Goal: Task Accomplishment & Management: Manage account settings

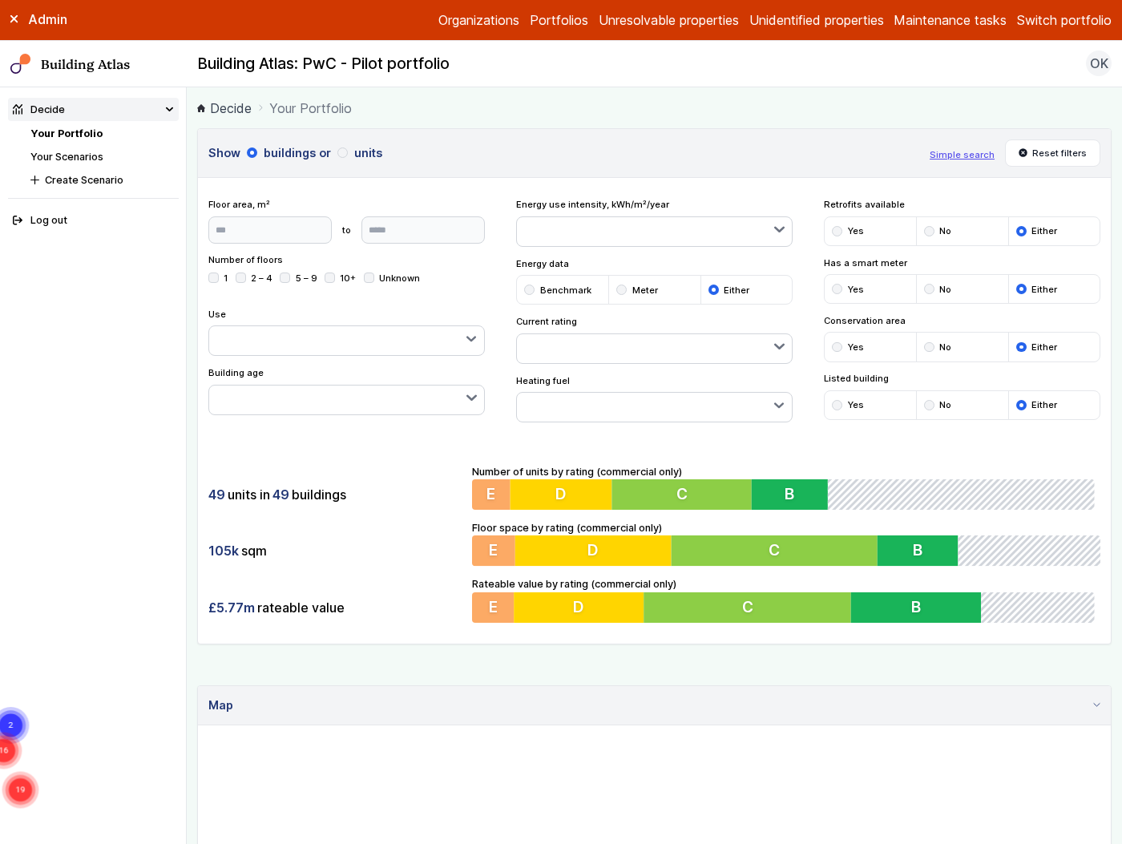
click at [91, 147] on nav "Your Portfolio Your Scenarios Create Scenario" at bounding box center [104, 157] width 148 height 62
click at [99, 159] on link "Your Scenarios" at bounding box center [66, 157] width 73 height 12
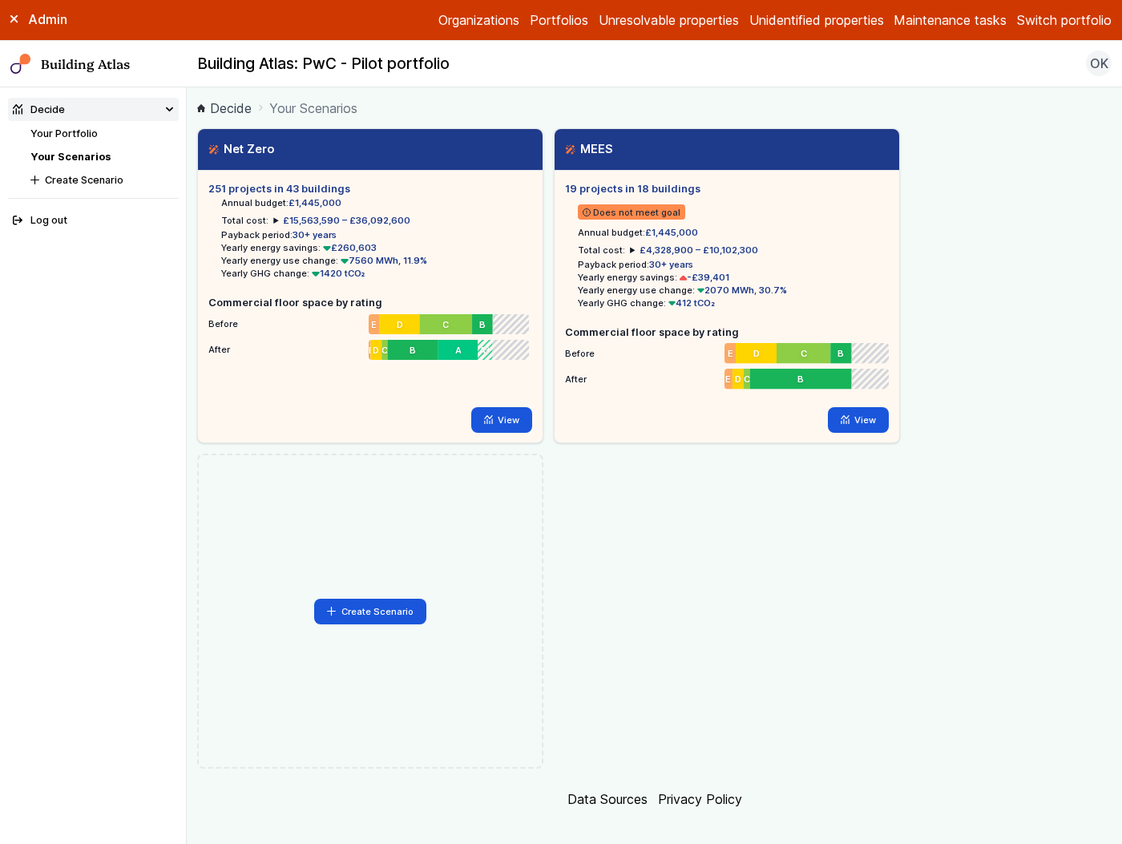
click at [1057, 28] on button "Switch portfolio" at bounding box center [1064, 19] width 95 height 19
click at [0, 0] on button "IEM360" at bounding box center [0, 0] width 0 height 0
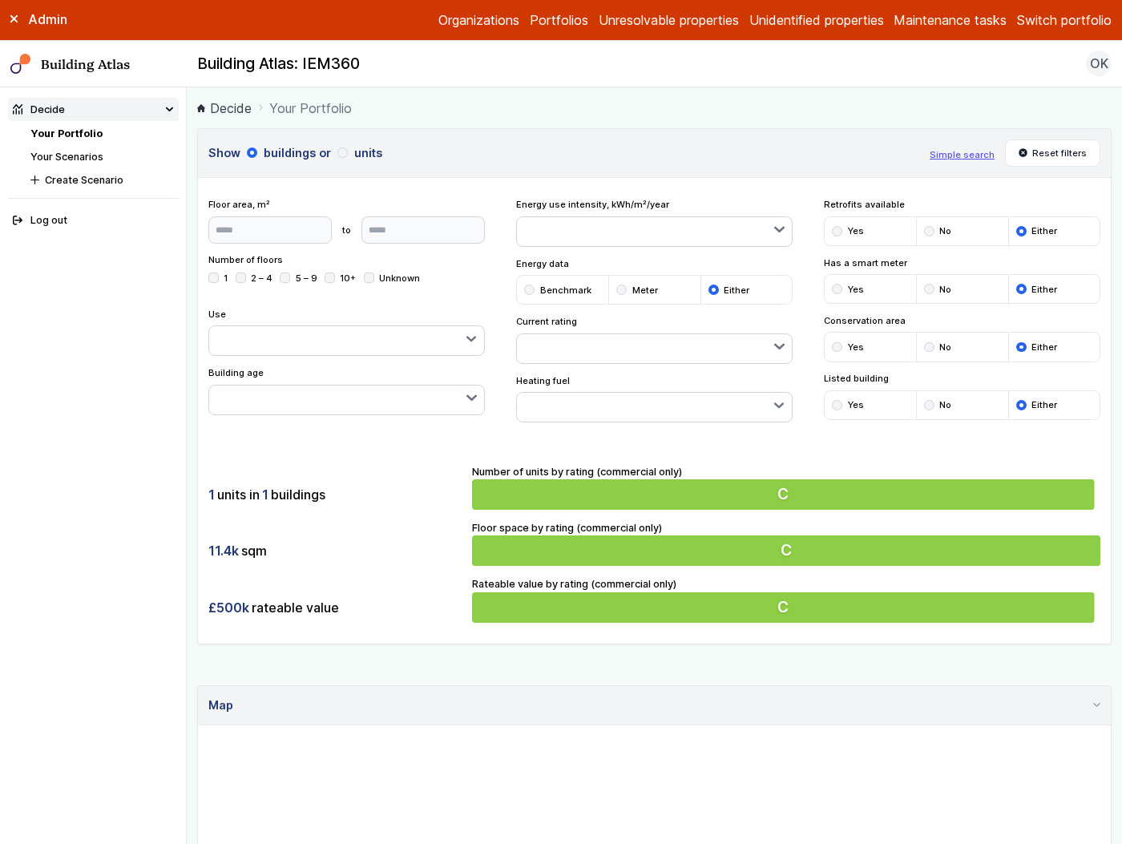
click at [422, 565] on div "11.4k sqm" at bounding box center [334, 551] width 253 height 30
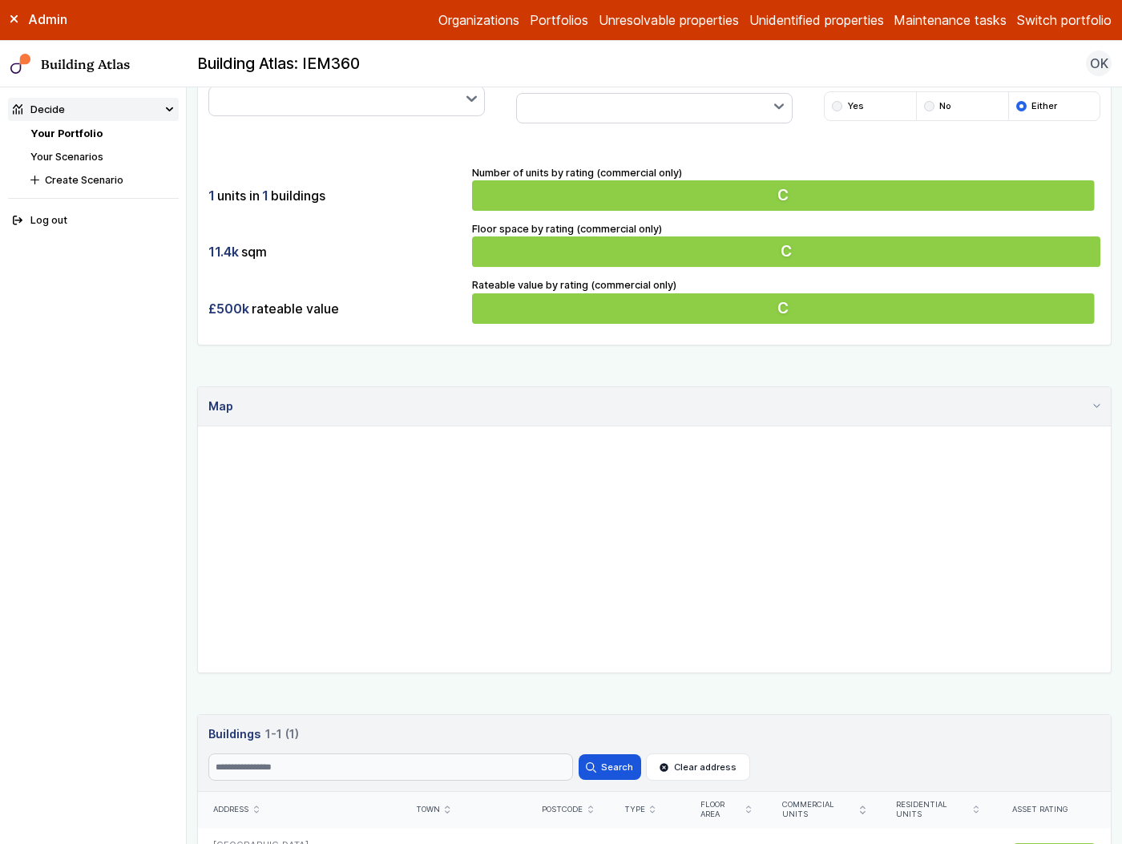
scroll to position [304, 0]
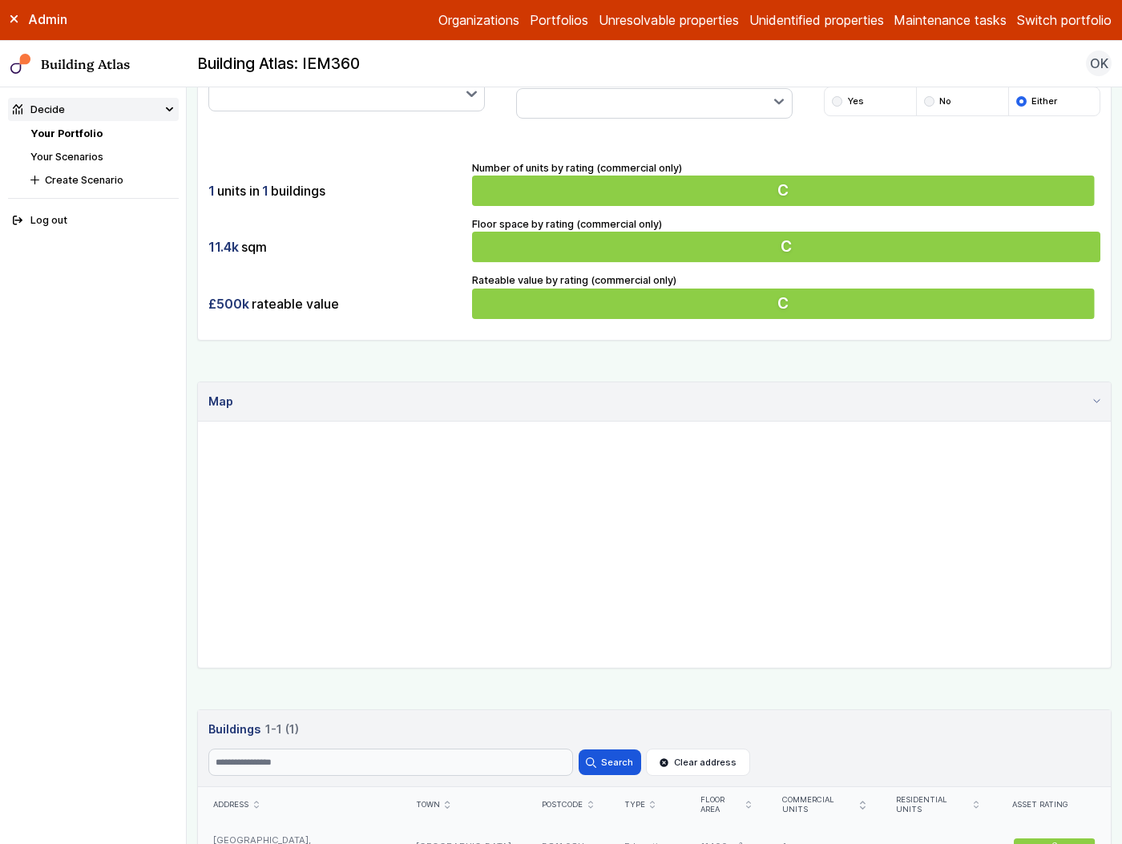
click at [366, 830] on div "[GEOGRAPHIC_DATA], [GEOGRAPHIC_DATA]" at bounding box center [299, 846] width 203 height 47
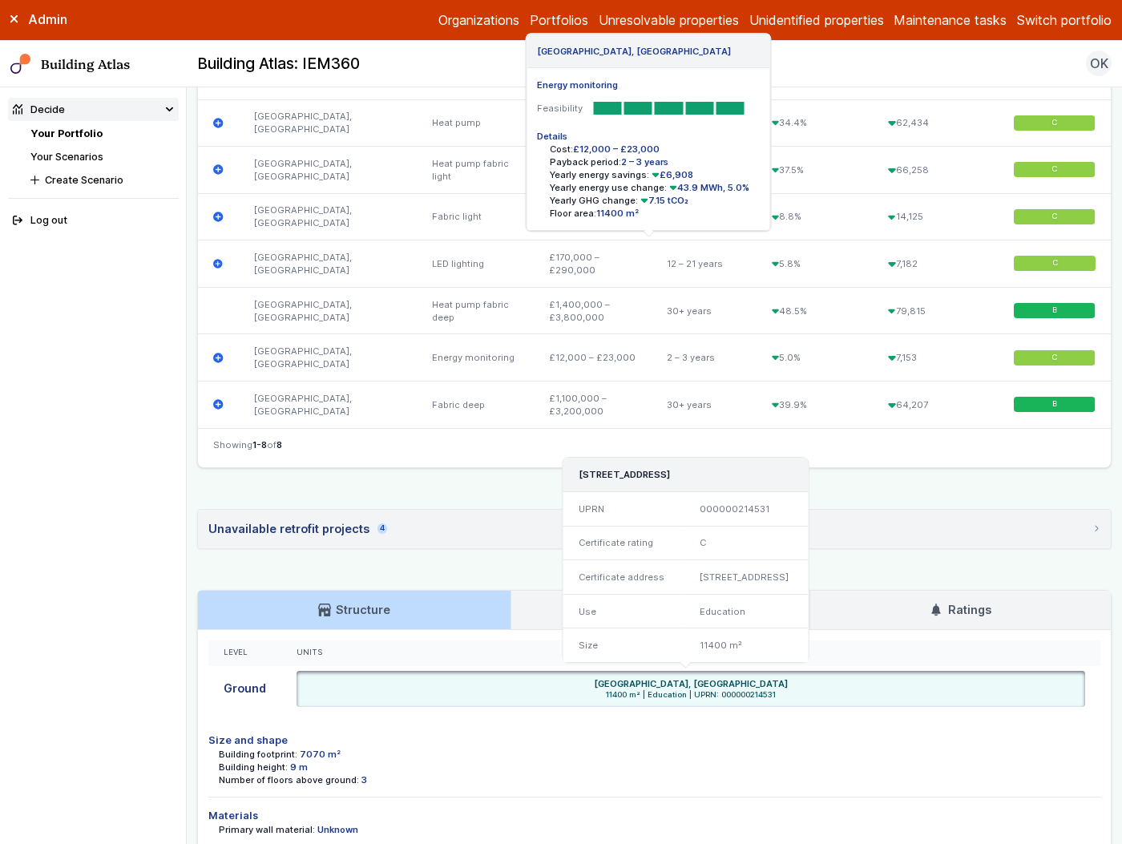
scroll to position [775, 0]
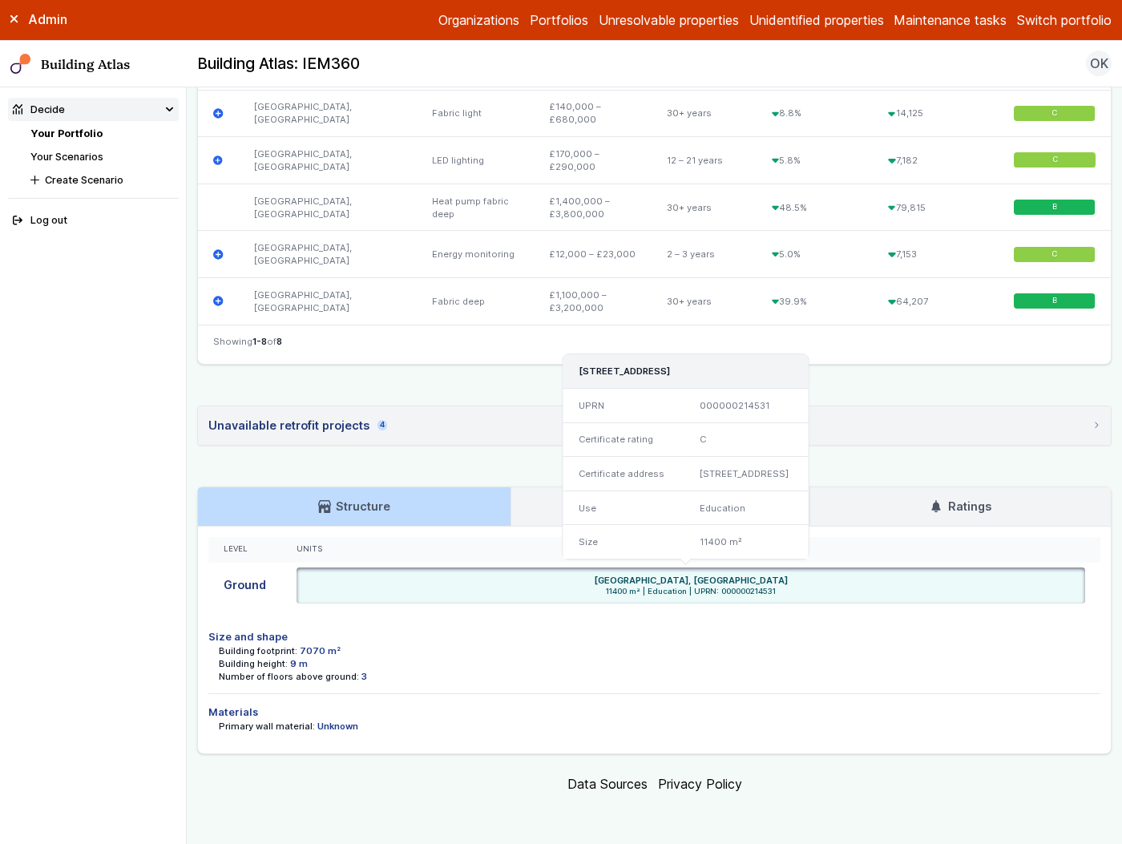
click at [629, 507] on div "Use" at bounding box center [624, 508] width 121 height 34
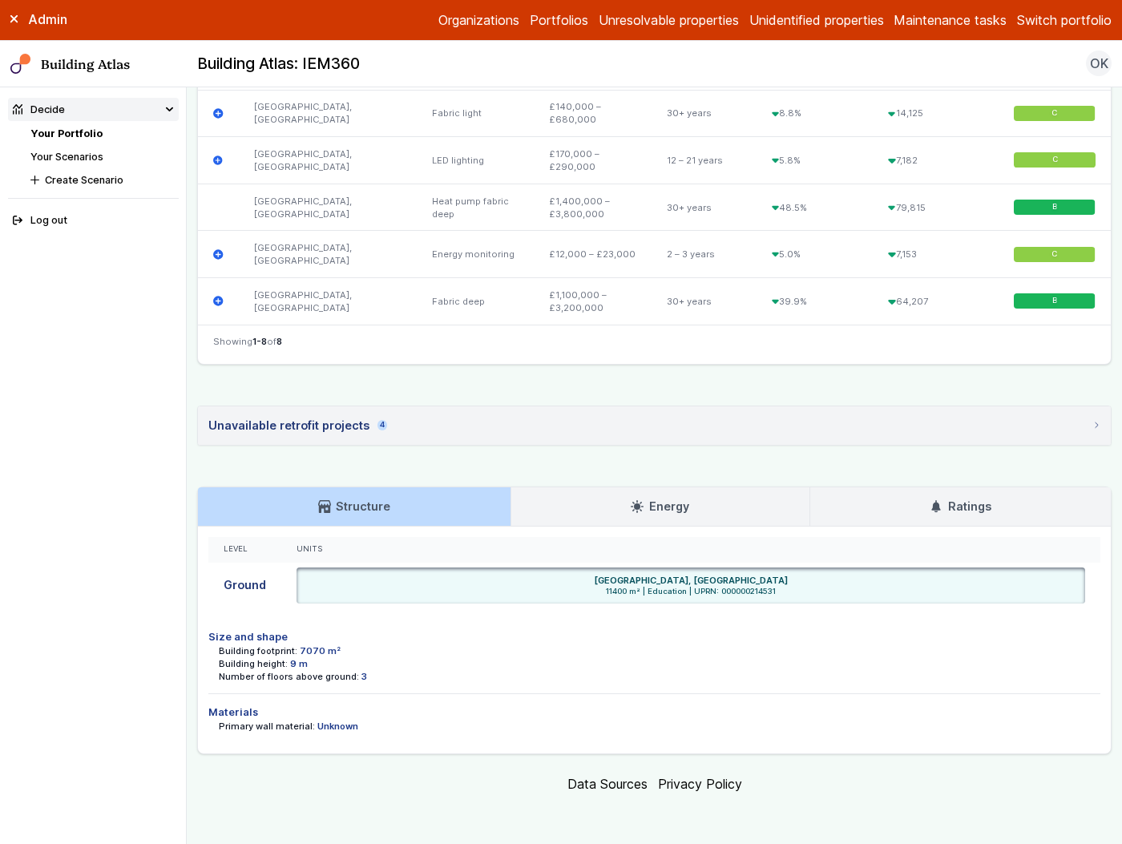
click at [525, 495] on link "Energy" at bounding box center [661, 506] width 298 height 38
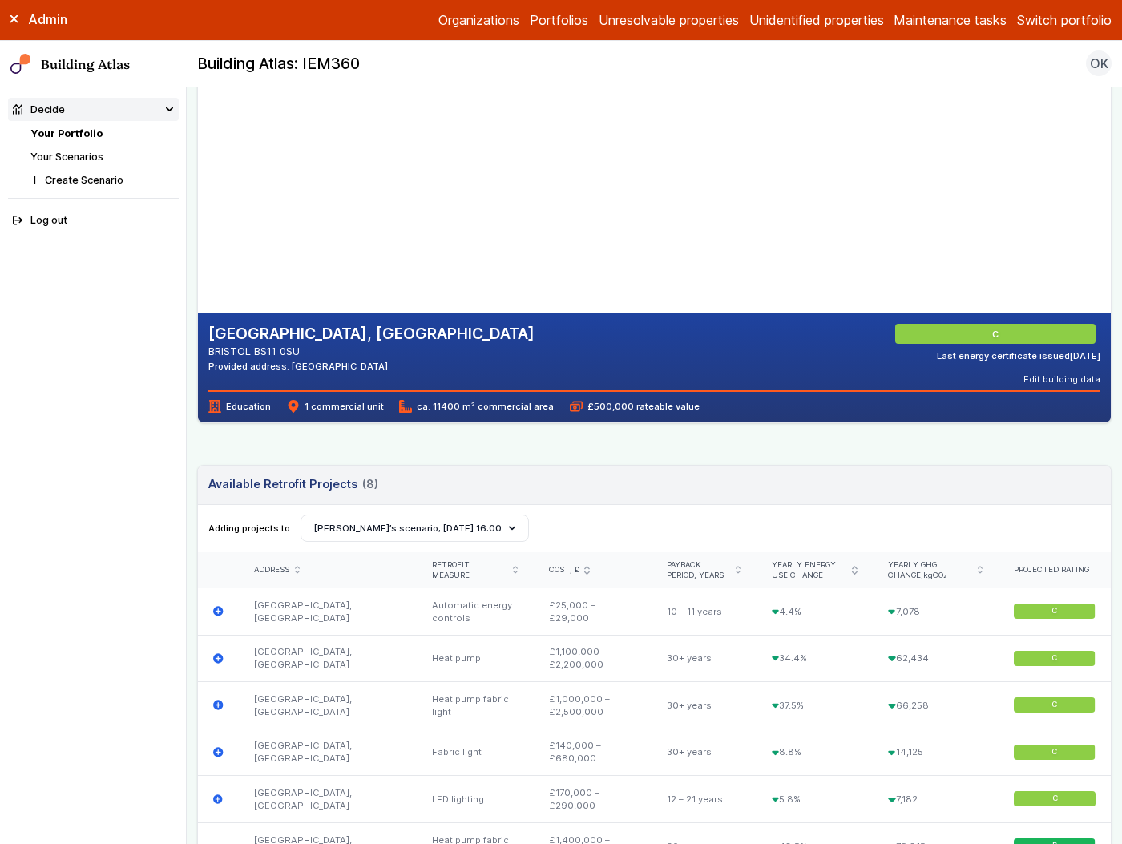
scroll to position [99, 0]
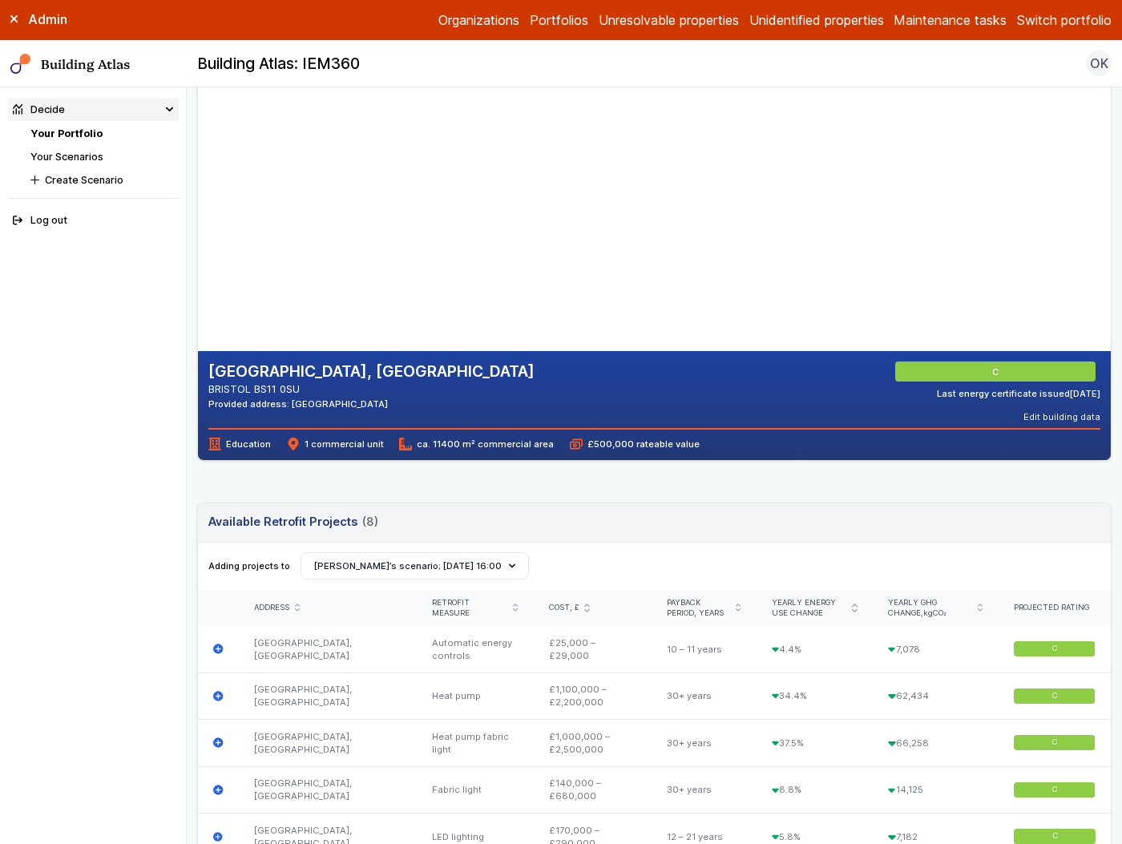
click at [88, 154] on link "Your Scenarios" at bounding box center [66, 157] width 73 height 12
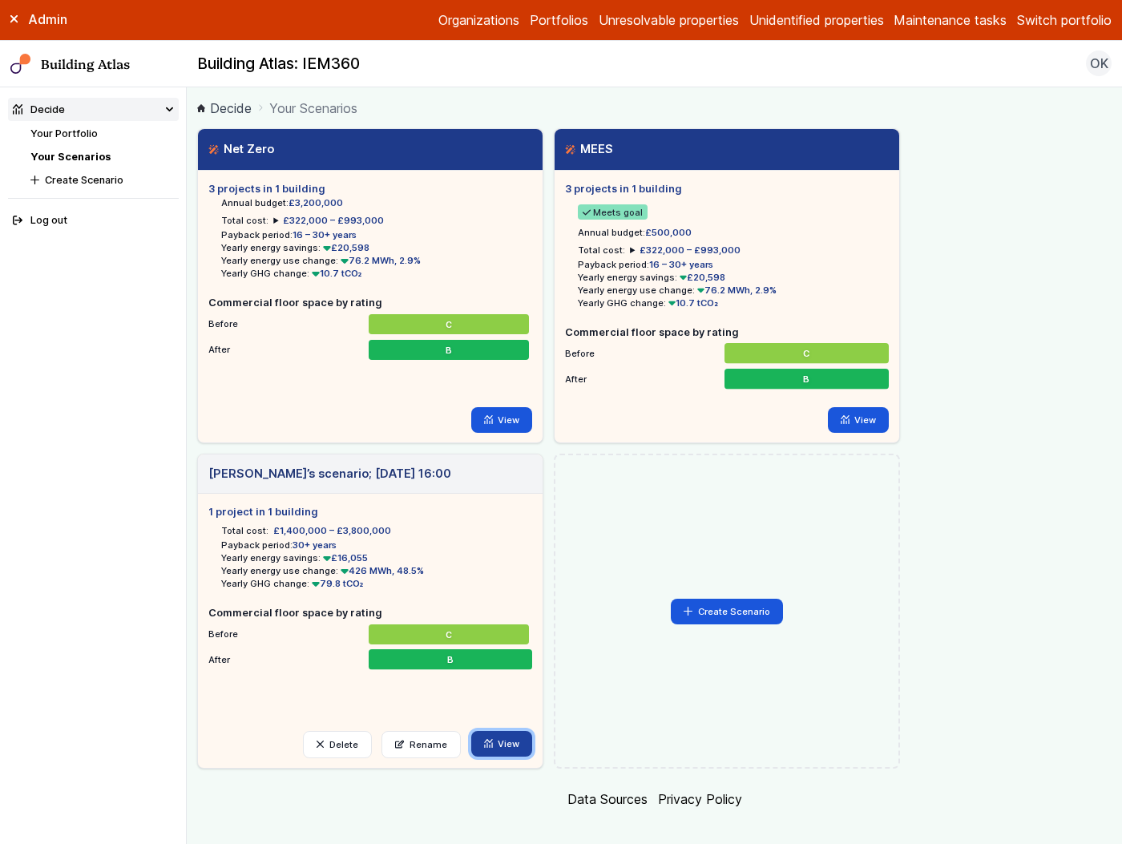
click at [507, 742] on link "View" at bounding box center [502, 744] width 62 height 26
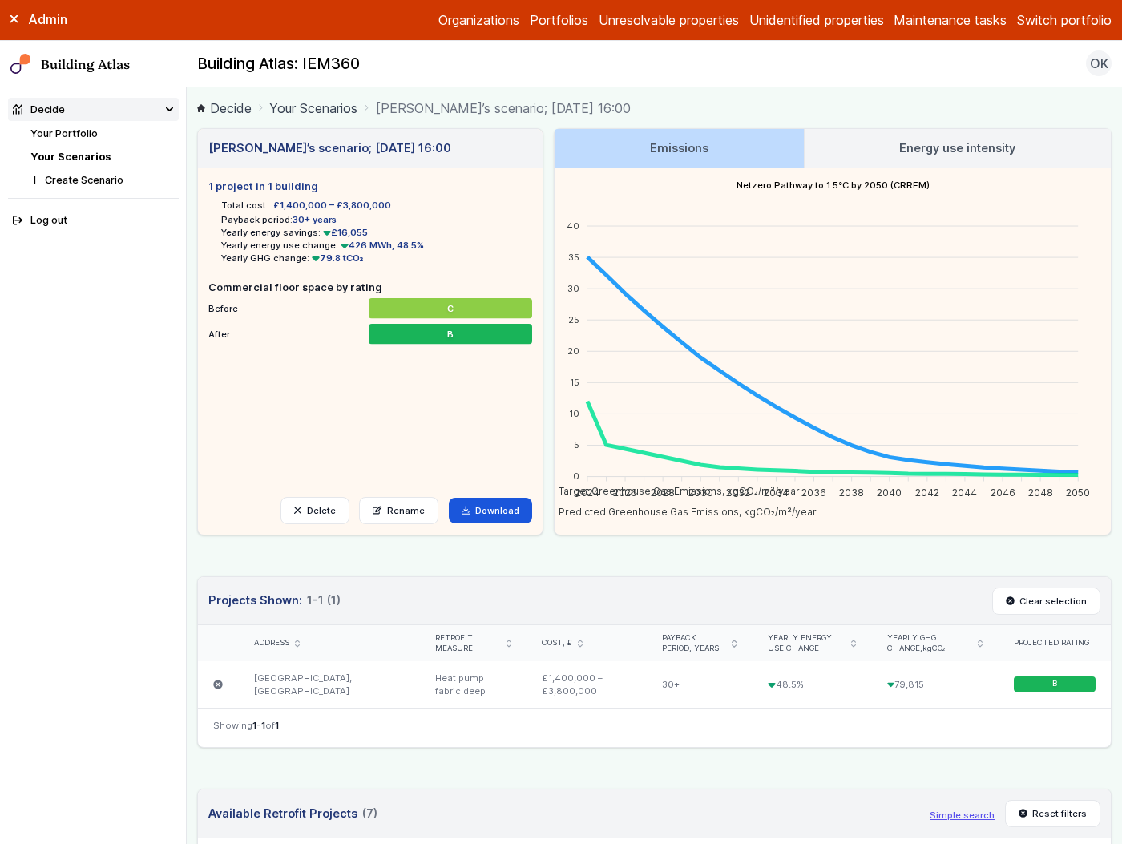
click at [88, 155] on link "Your Scenarios" at bounding box center [70, 157] width 80 height 12
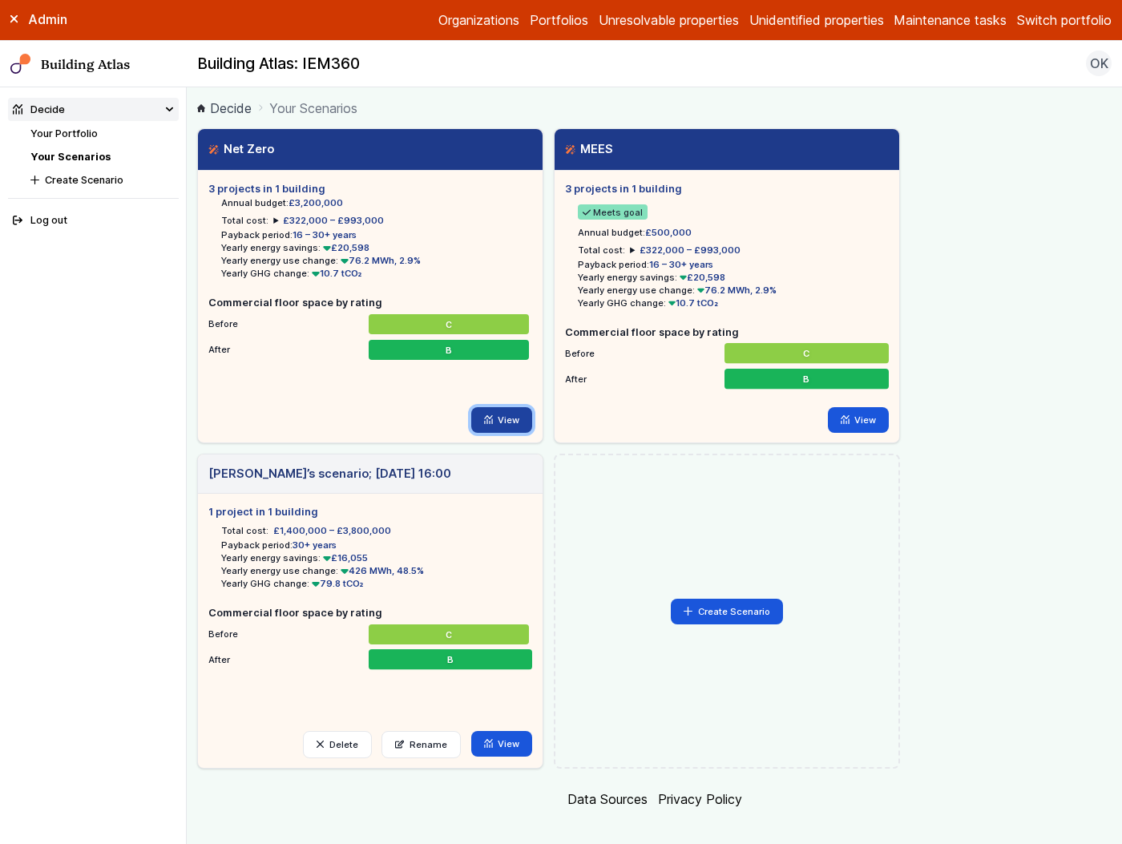
click at [507, 419] on link "View" at bounding box center [502, 420] width 62 height 26
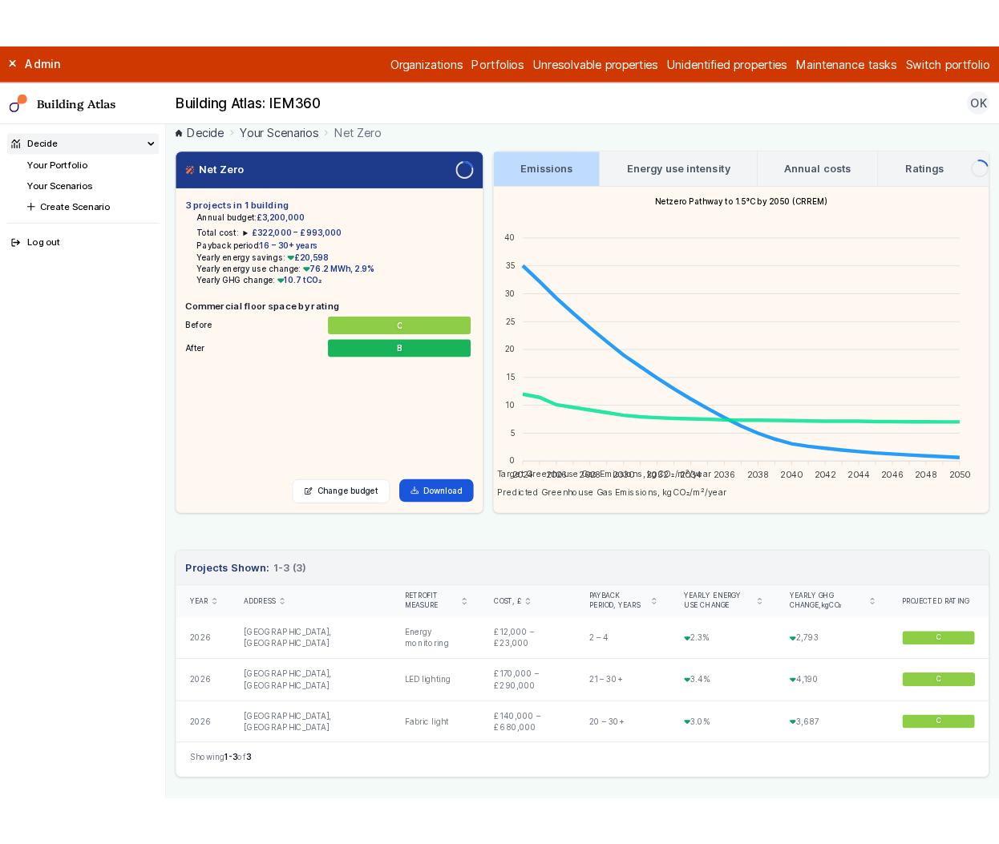
scroll to position [26, 0]
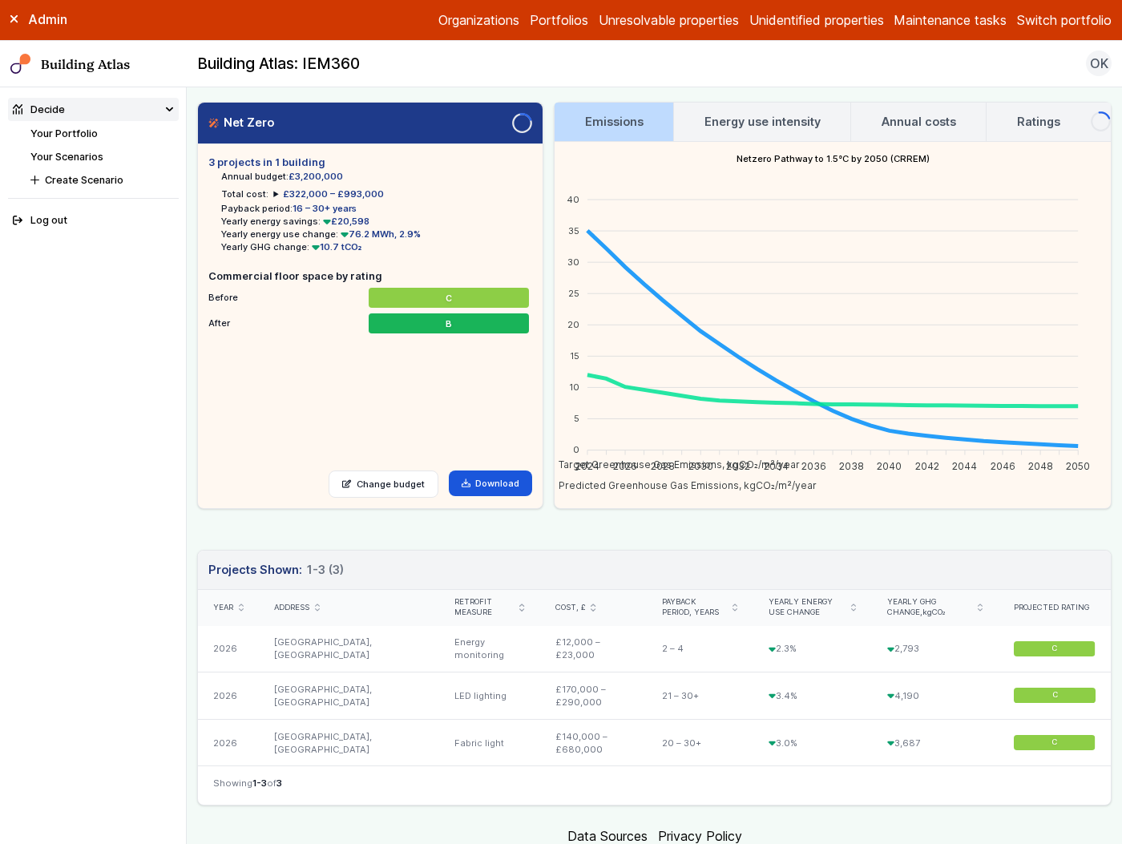
drag, startPoint x: 271, startPoint y: 172, endPoint x: 346, endPoint y: 179, distance: 74.9
click at [346, 179] on li "Annual budget: £3,200,000" at bounding box center [376, 176] width 311 height 13
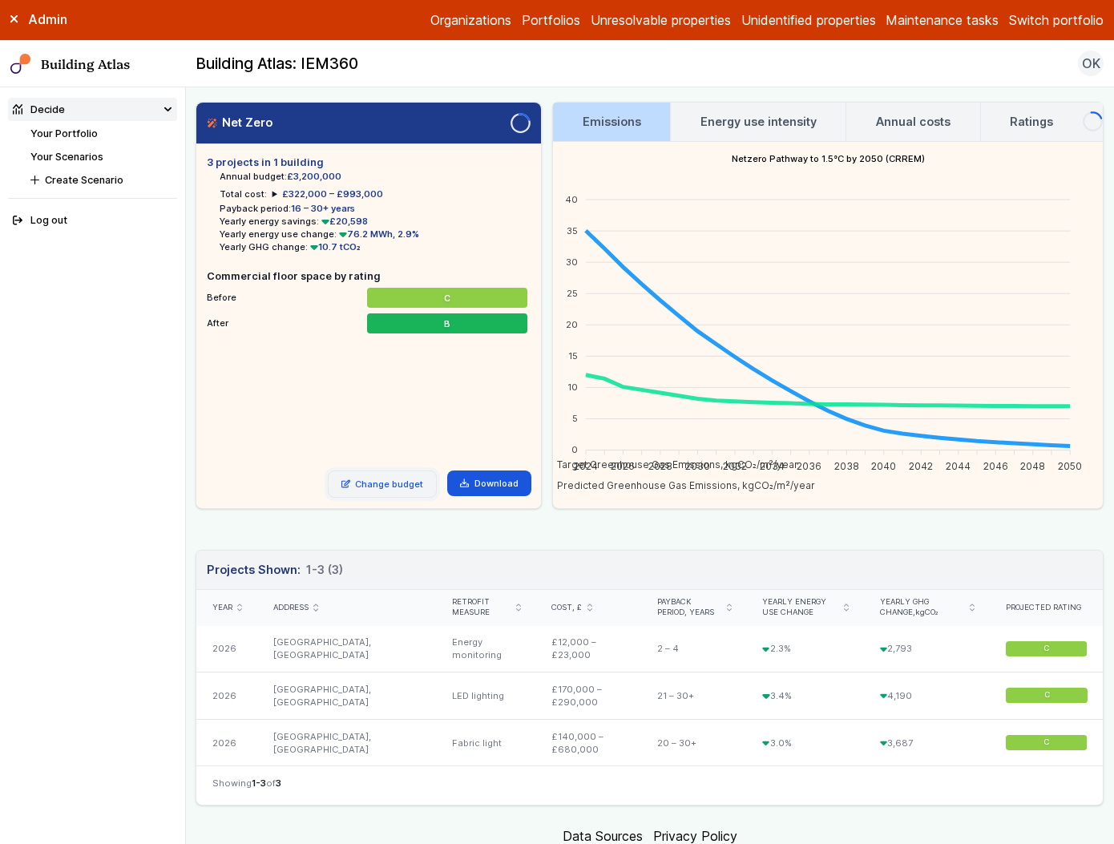
click at [410, 481] on link "Change budget" at bounding box center [383, 484] width 110 height 27
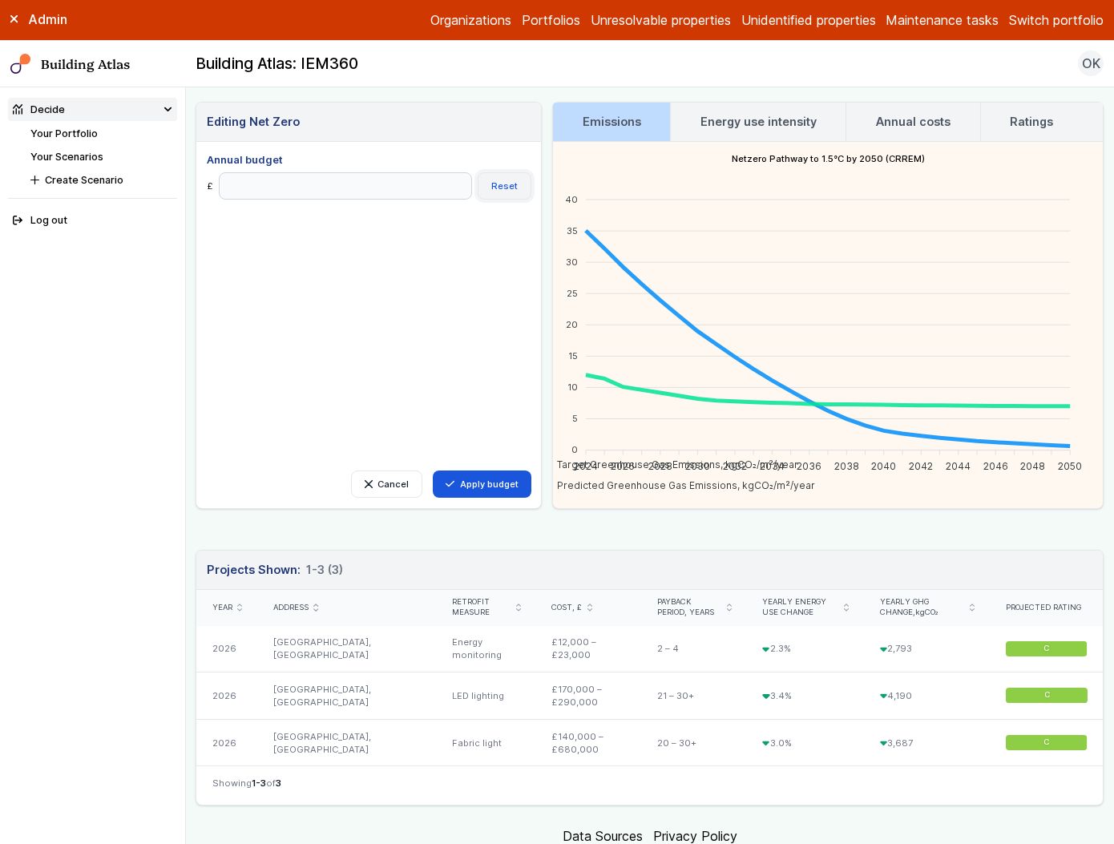
click at [512, 180] on button "Reset" at bounding box center [505, 185] width 54 height 27
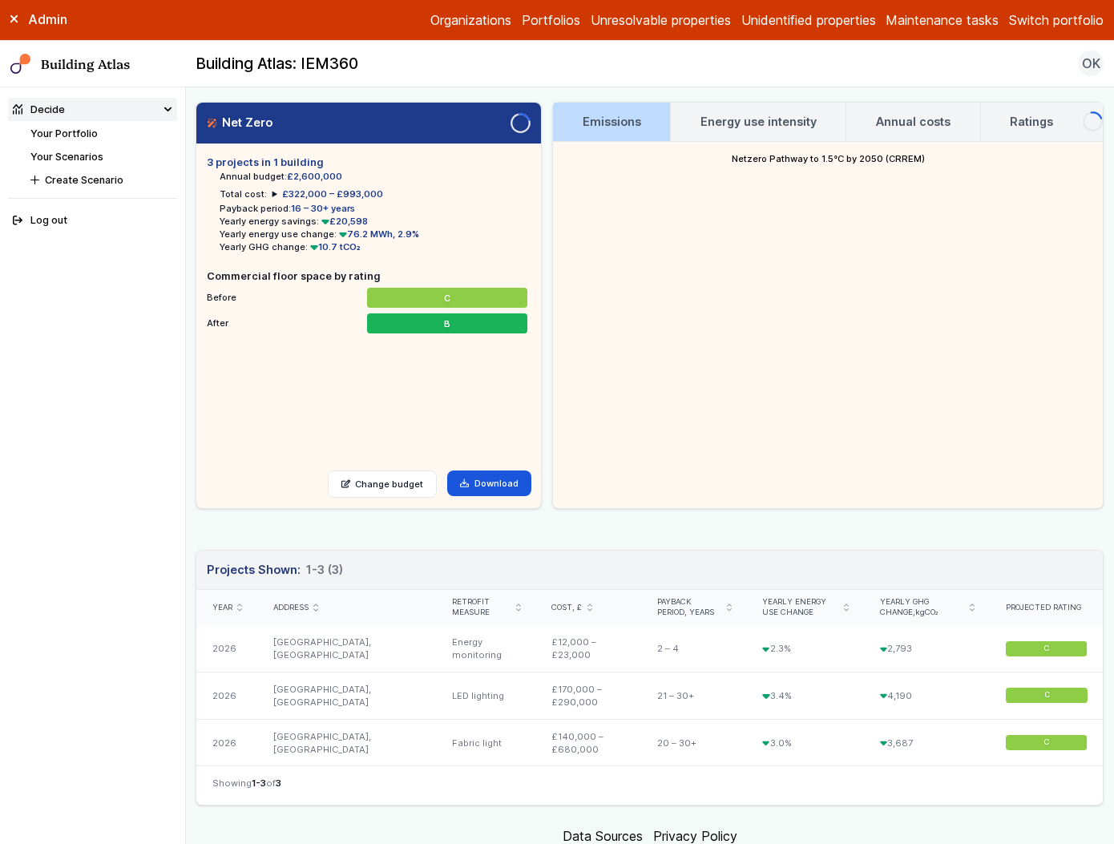
click at [93, 155] on link "Your Scenarios" at bounding box center [66, 157] width 73 height 12
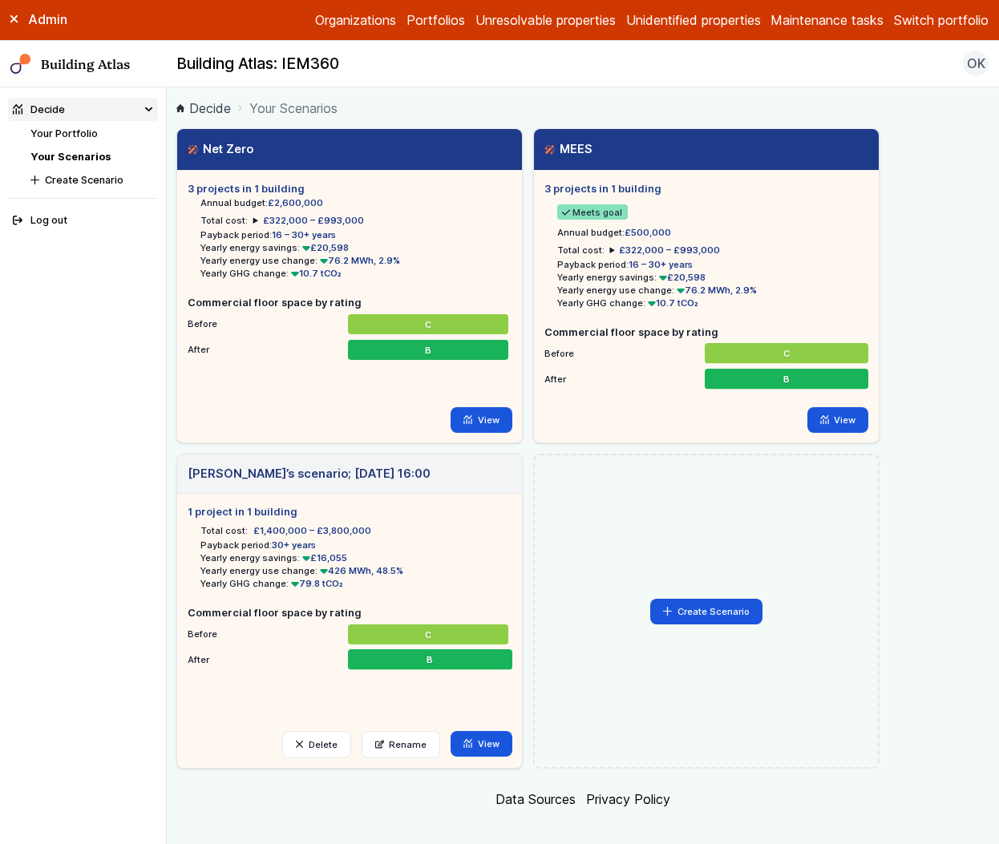
click at [80, 128] on link "Your Portfolio" at bounding box center [63, 133] width 67 height 12
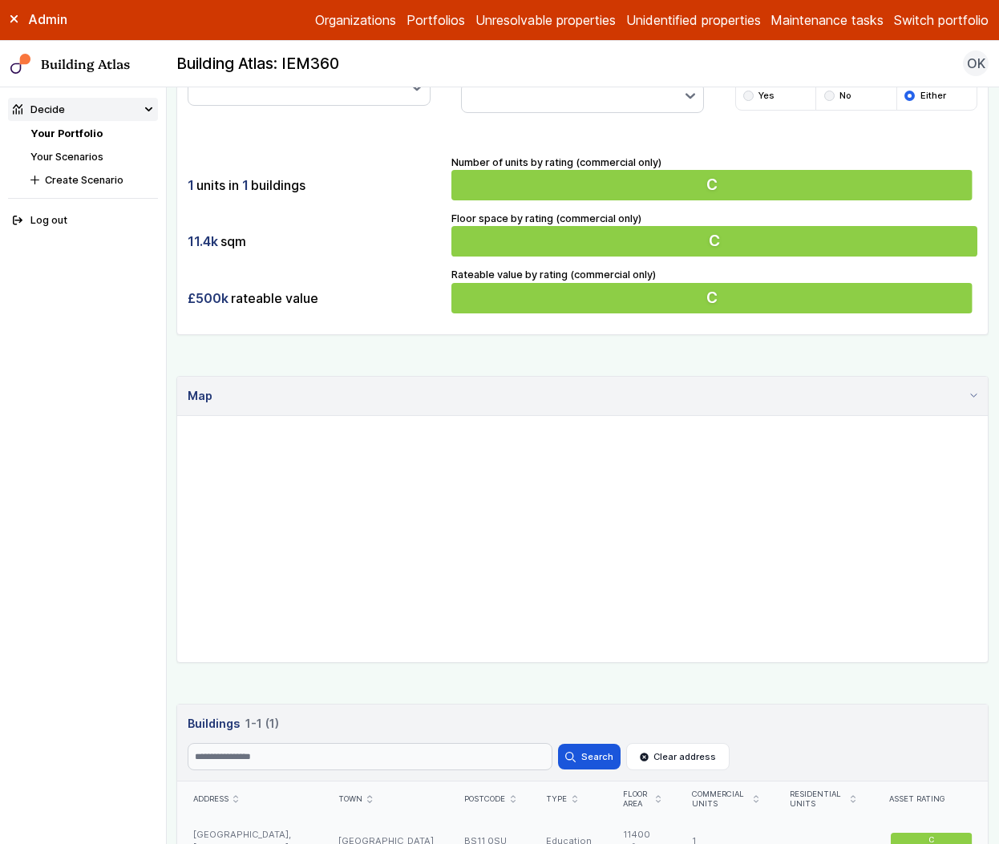
scroll to position [459, 0]
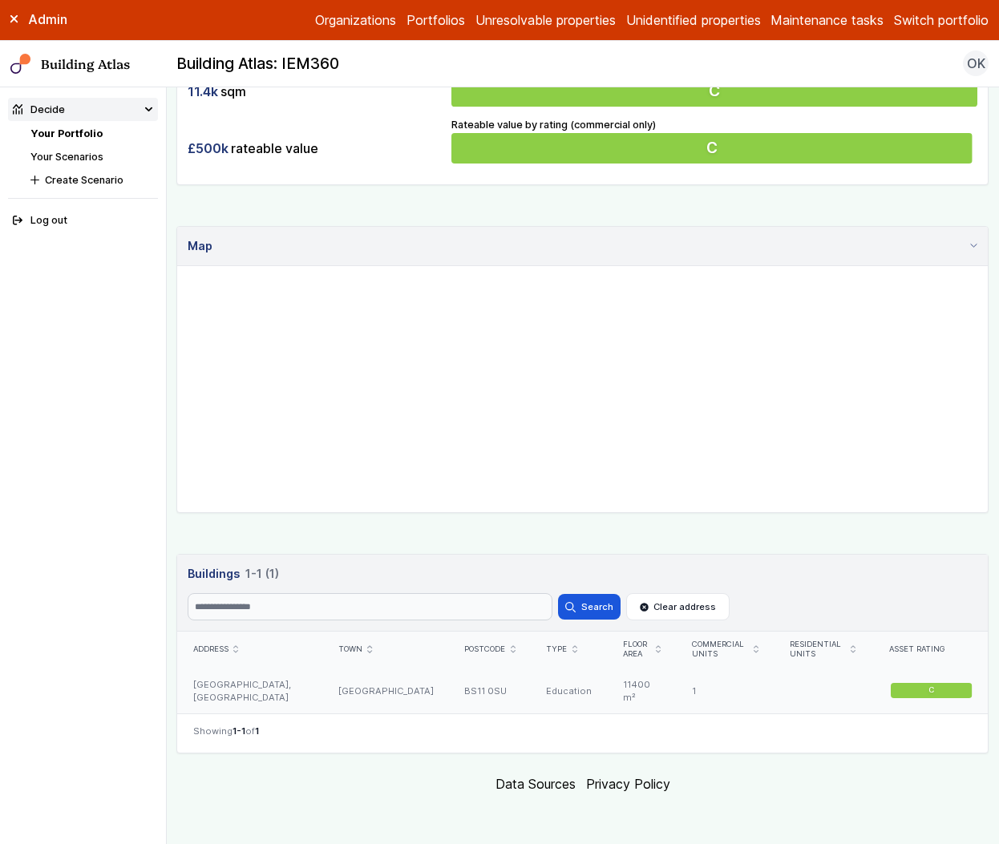
click at [455, 698] on div "BS11 0SU" at bounding box center [490, 691] width 82 height 47
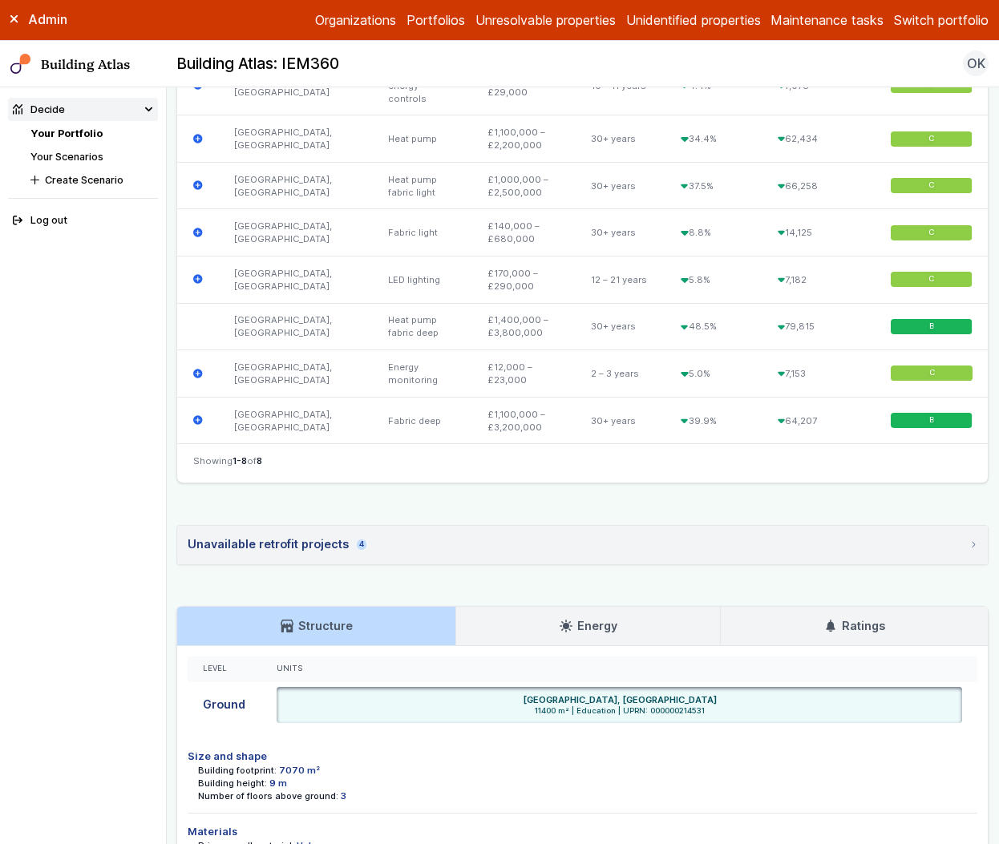
scroll to position [699, 0]
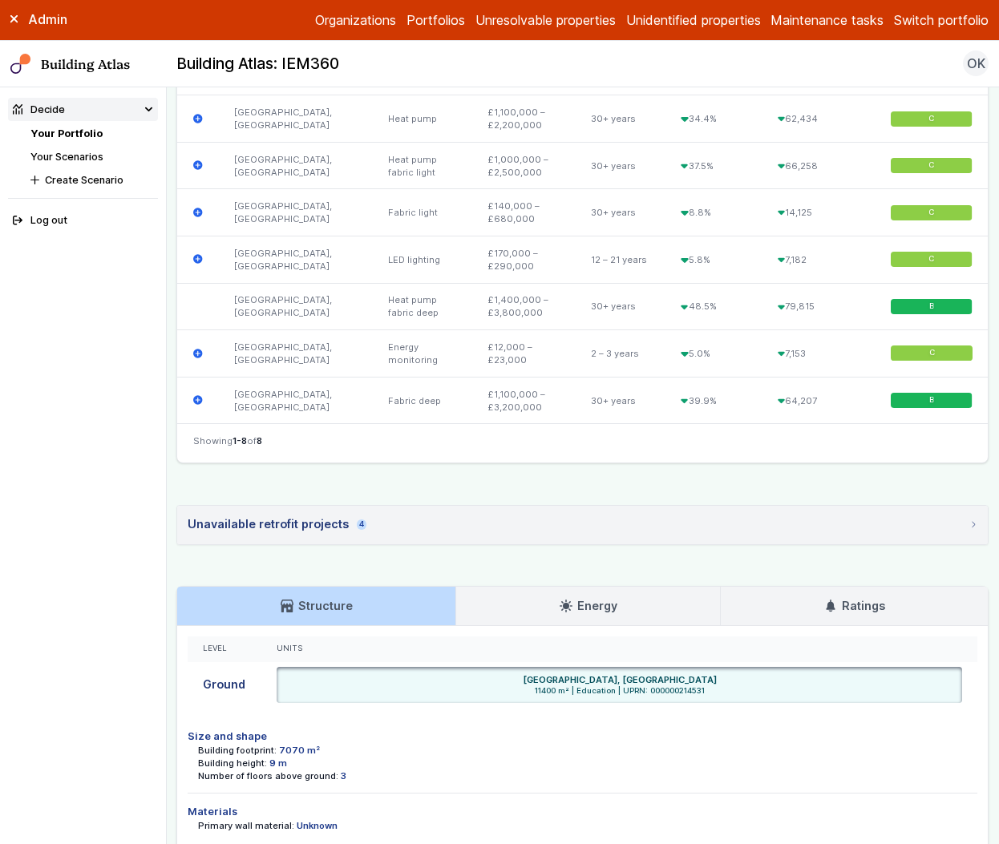
click at [392, 544] on summary "Unavailable retrofit projects 4" at bounding box center [582, 525] width 811 height 38
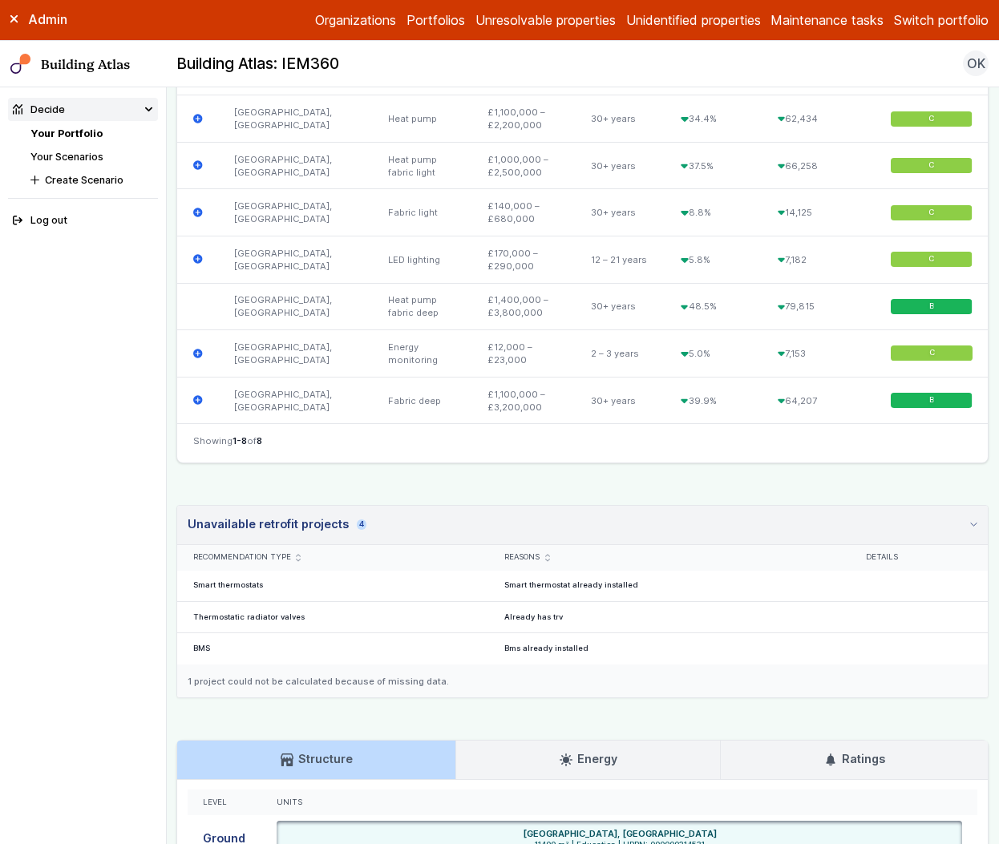
click at [463, 698] on div "1 project could not be calculated because of missing data." at bounding box center [582, 682] width 811 height 34
drag, startPoint x: 455, startPoint y: 765, endPoint x: 187, endPoint y: 763, distance: 268.6
click at [187, 698] on div "1 project could not be calculated because of missing data." at bounding box center [582, 682] width 811 height 34
click at [322, 698] on div "1 project could not be calculated because of missing data." at bounding box center [582, 682] width 811 height 34
click at [354, 698] on div "1 project could not be calculated because of missing data." at bounding box center [582, 682] width 811 height 34
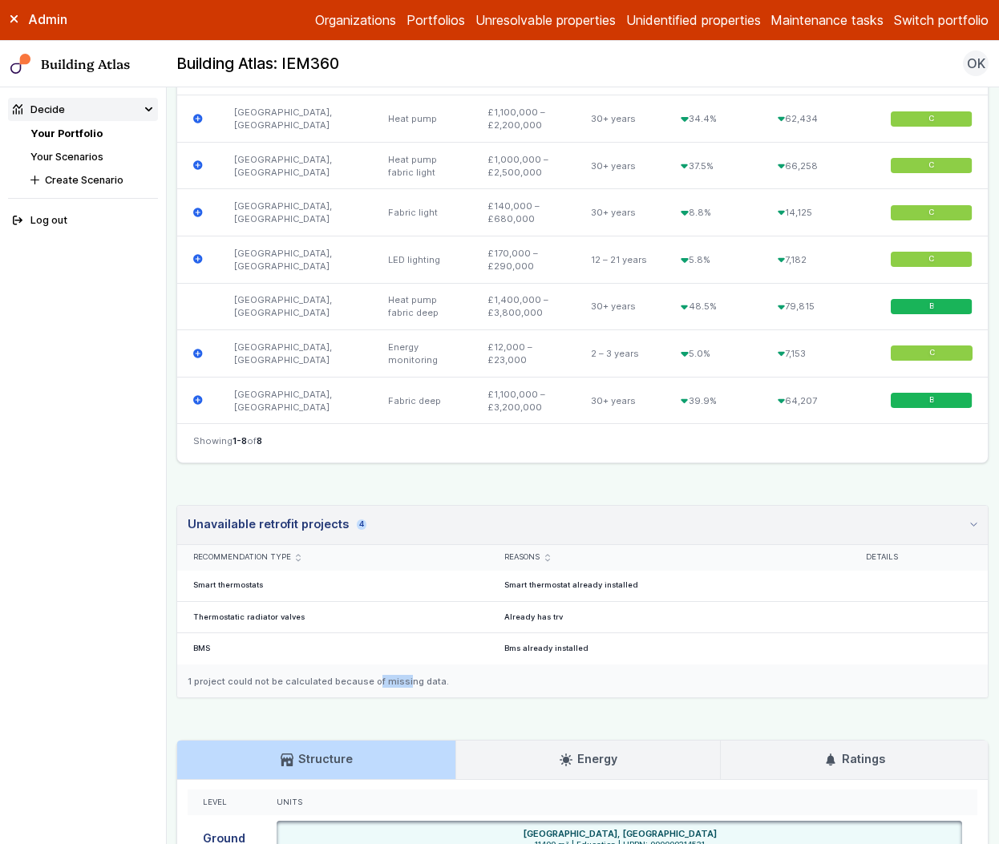
click at [354, 698] on div "1 project could not be calculated because of missing data." at bounding box center [582, 682] width 811 height 34
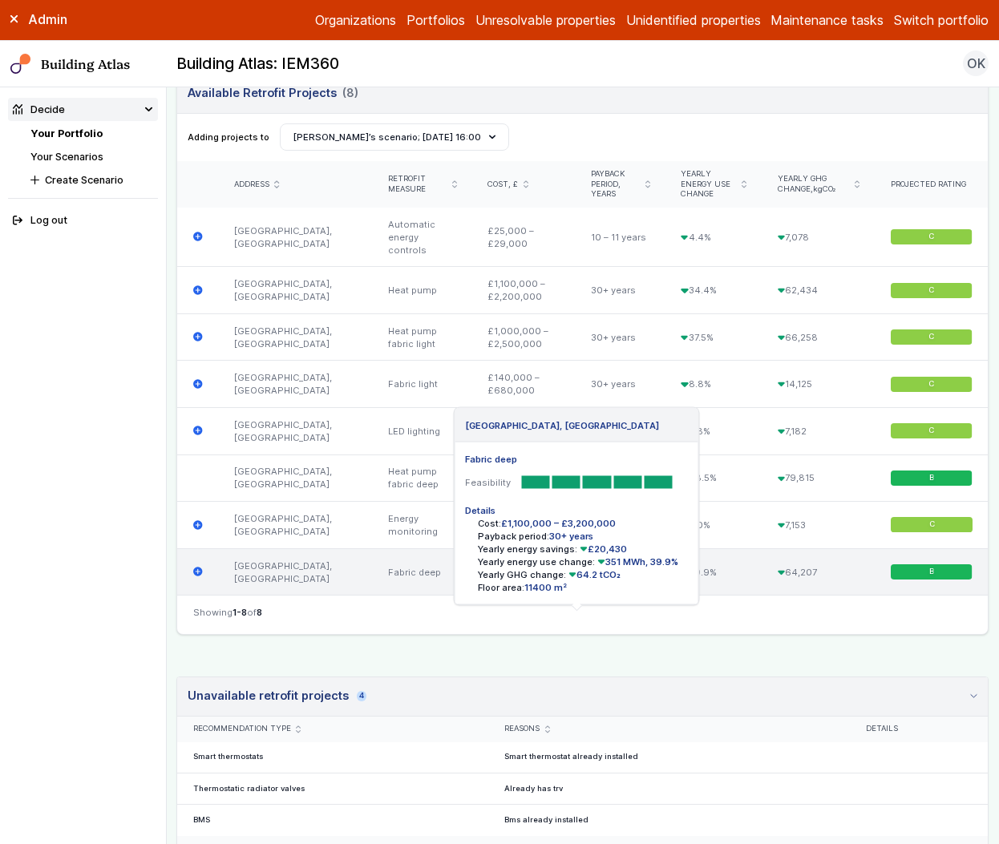
scroll to position [527, 0]
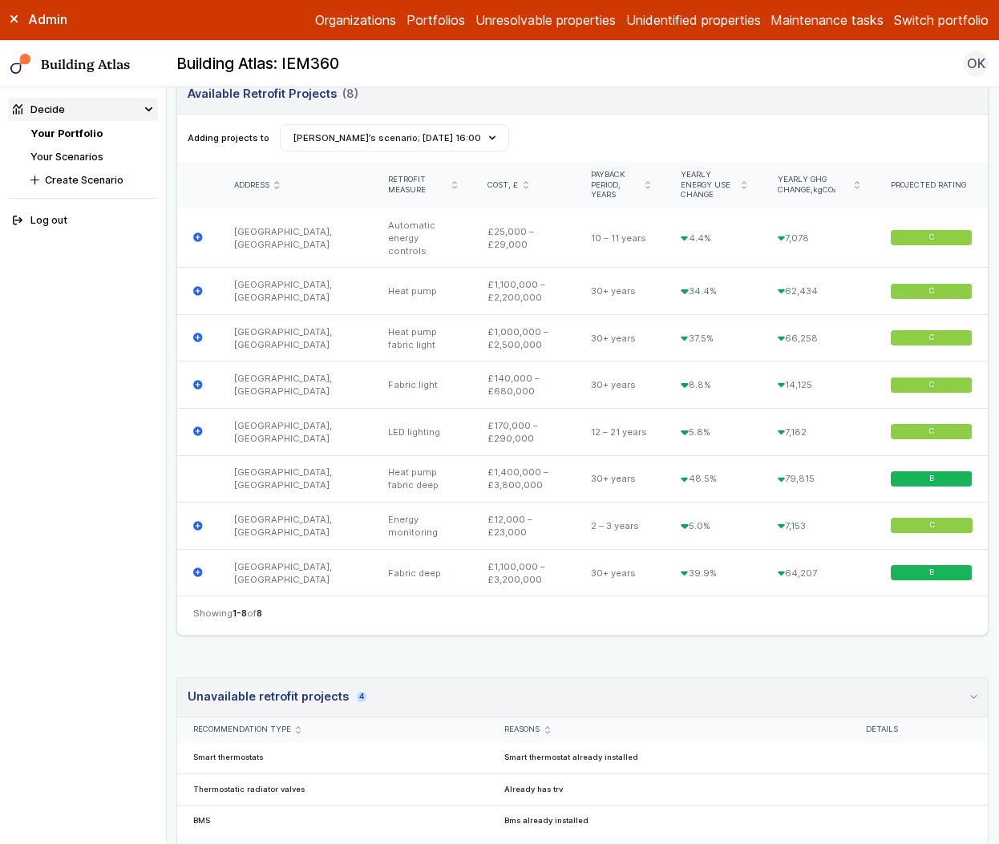
click at [78, 157] on link "Your Scenarios" at bounding box center [66, 157] width 73 height 12
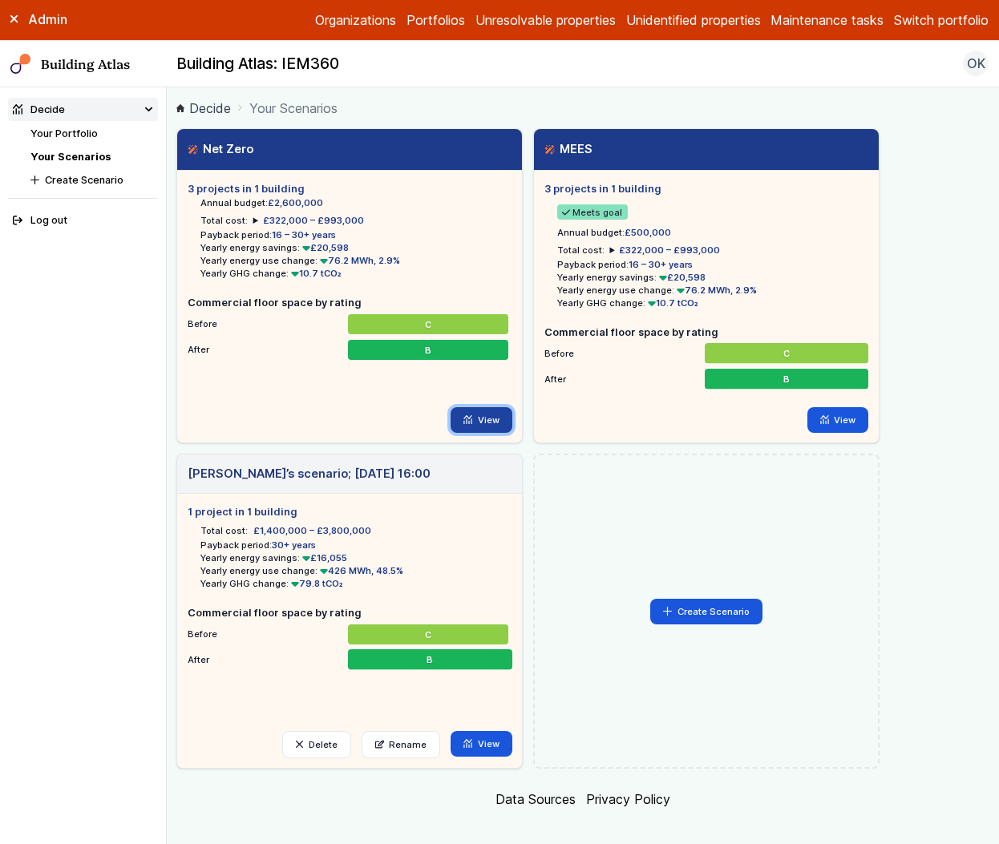
click at [500, 421] on link "View" at bounding box center [482, 420] width 62 height 26
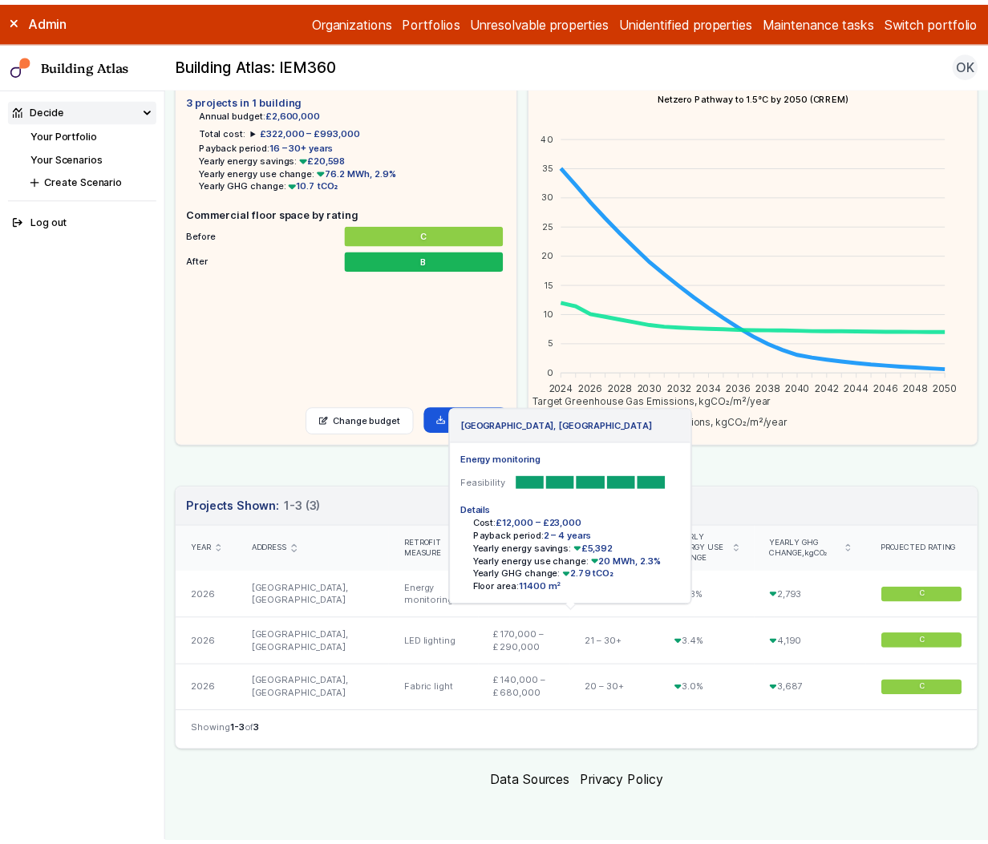
scroll to position [117, 0]
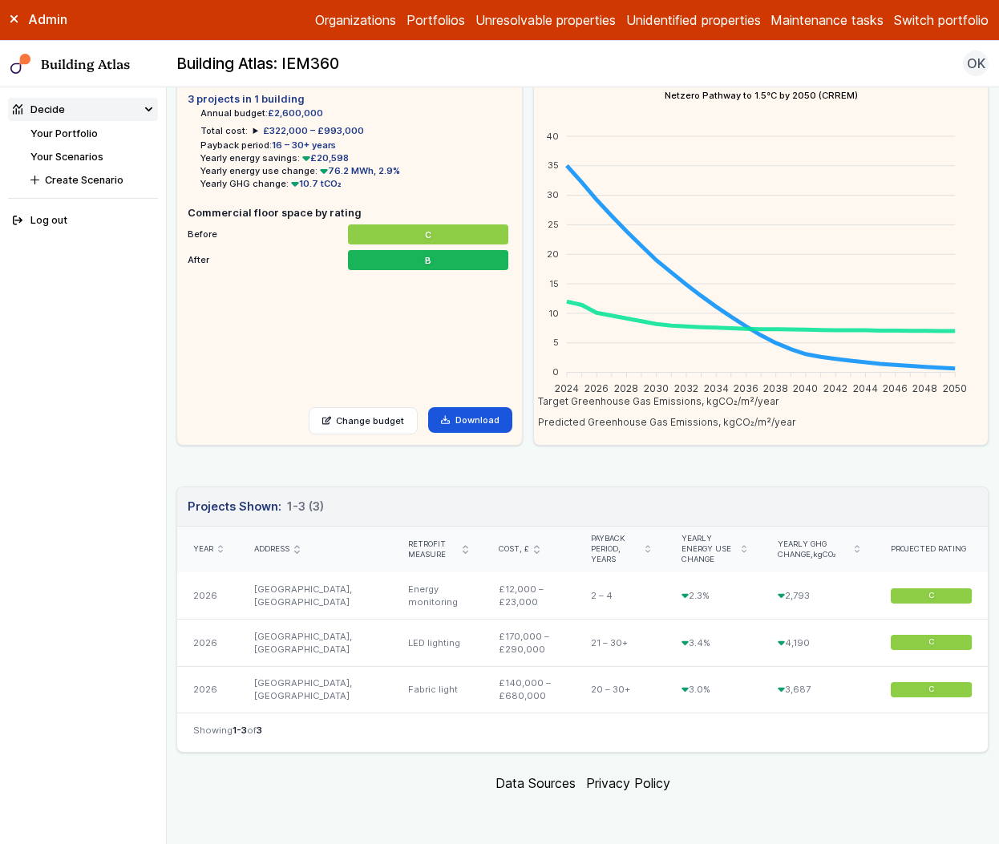
click at [754, 727] on nav "Showing 1-3 of 3" at bounding box center [582, 732] width 811 height 39
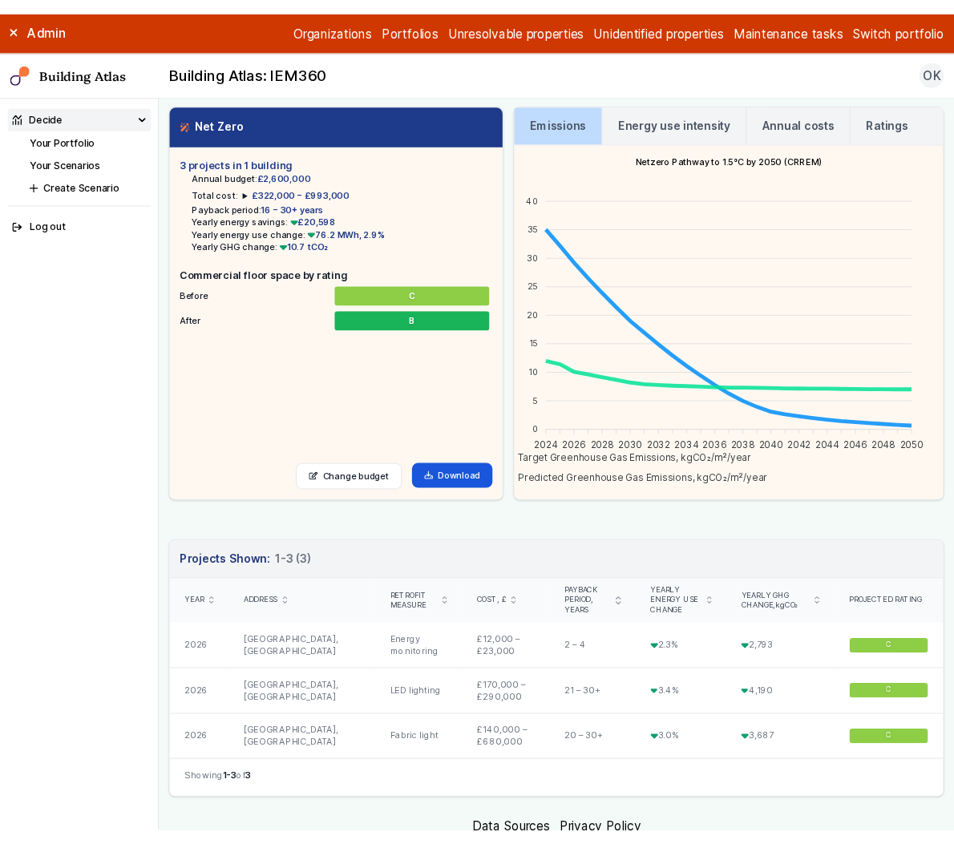
scroll to position [0, 0]
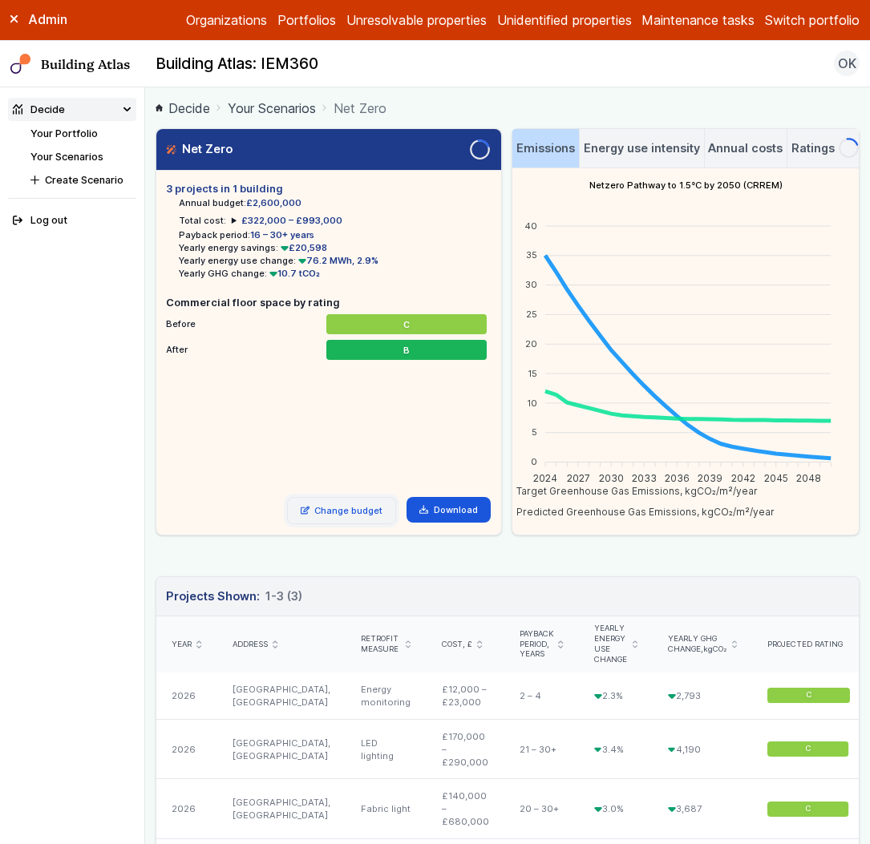
click at [338, 510] on link "Change budget" at bounding box center [342, 510] width 110 height 27
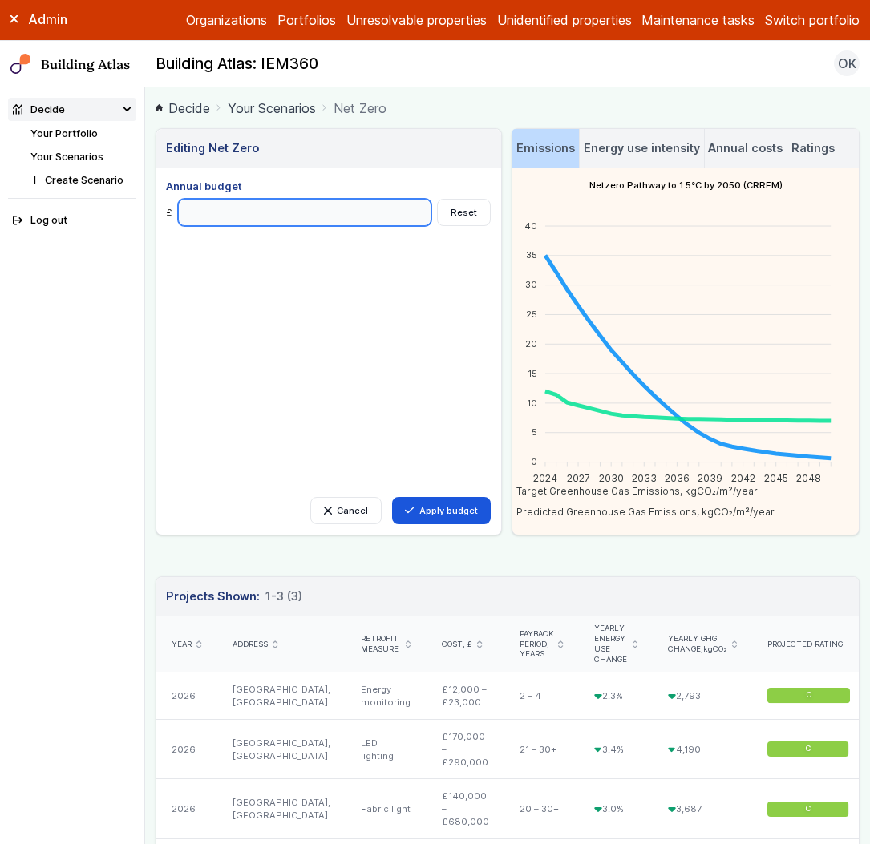
click at [312, 202] on input "Annual budget" at bounding box center [305, 212] width 254 height 27
type input "*******"
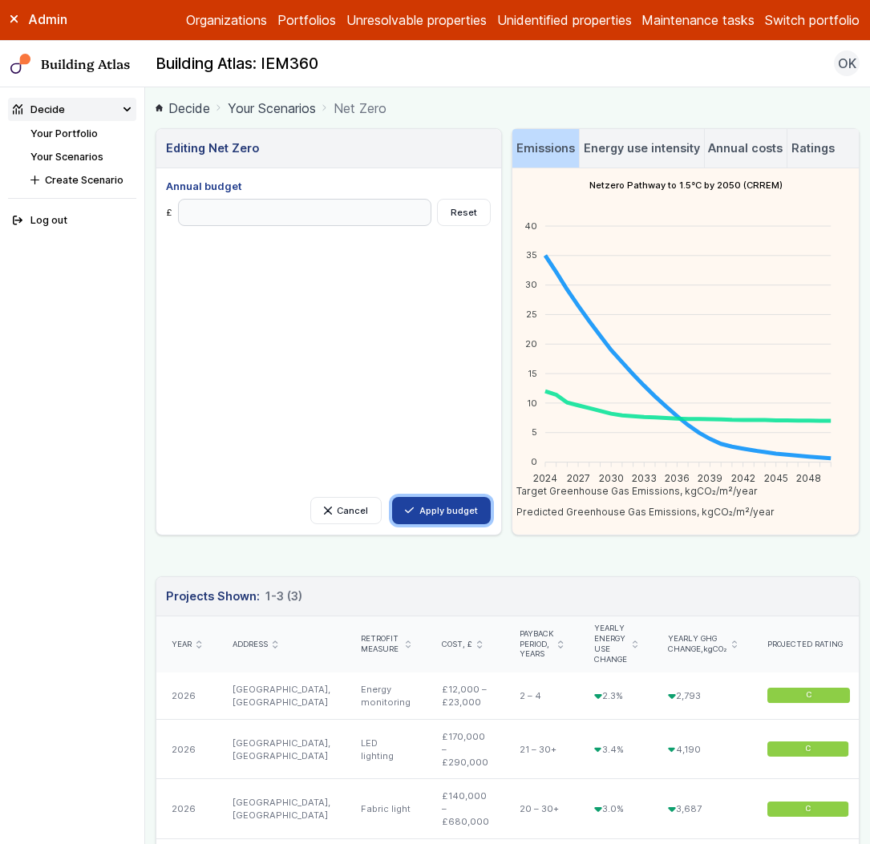
click at [427, 514] on button "Apply budget" at bounding box center [441, 510] width 99 height 27
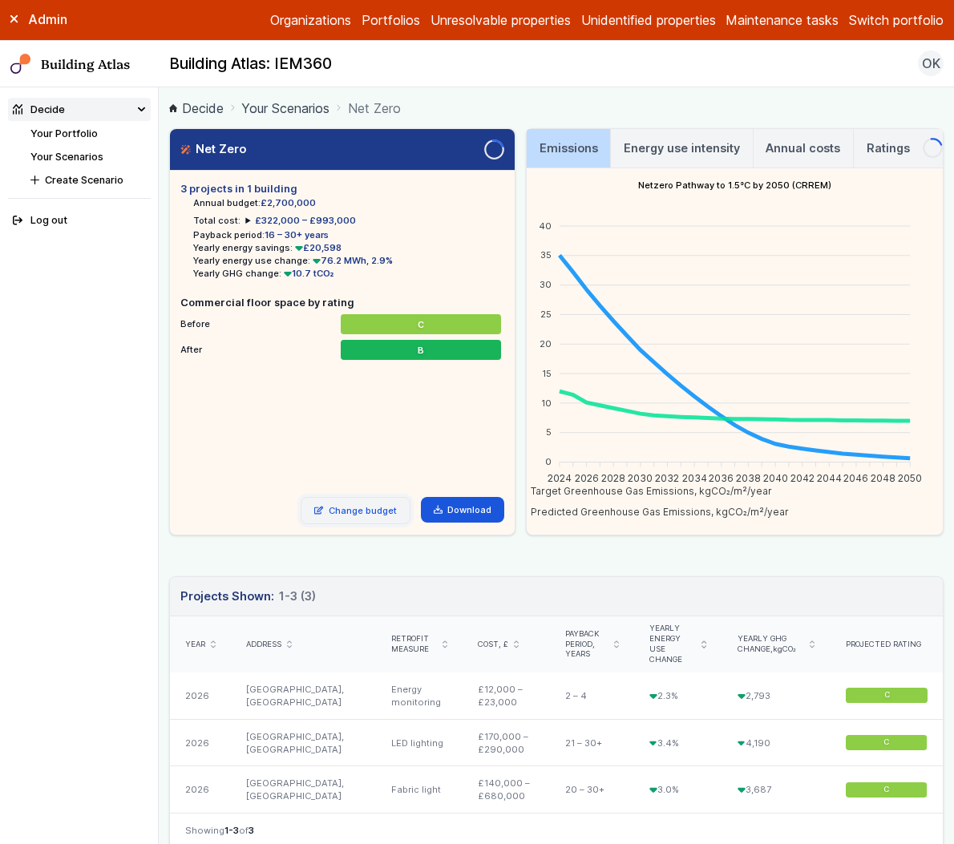
click at [376, 516] on link "Change budget" at bounding box center [356, 510] width 110 height 27
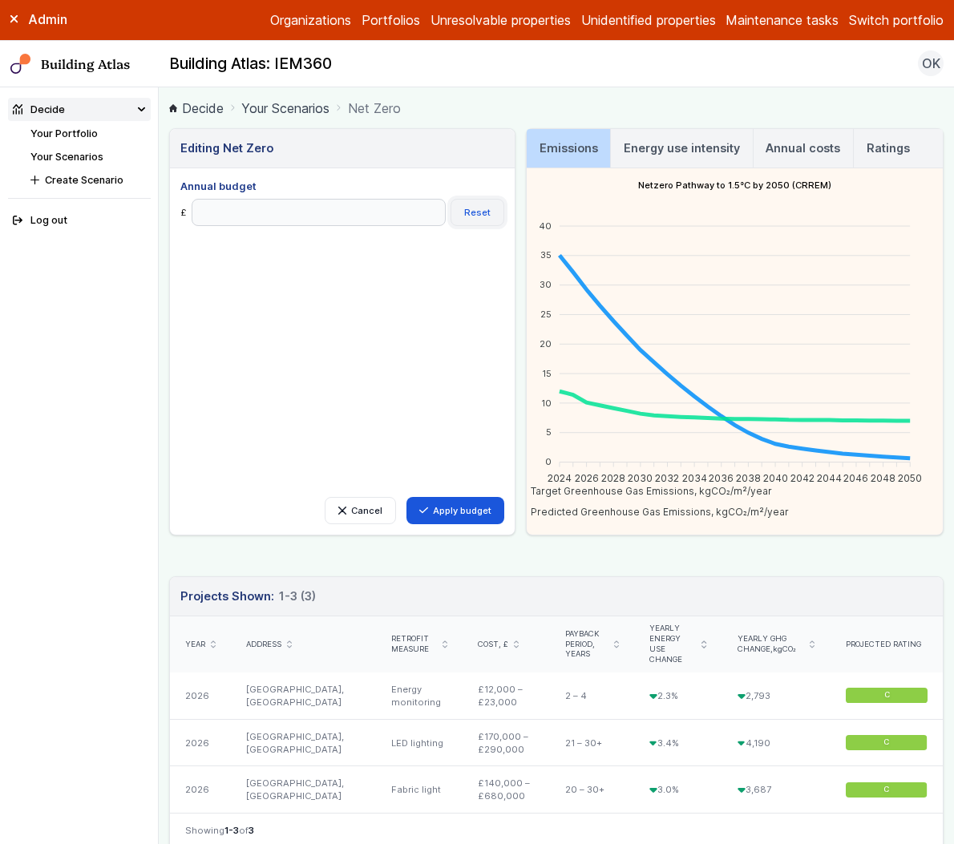
click at [486, 212] on button "Reset" at bounding box center [478, 212] width 54 height 27
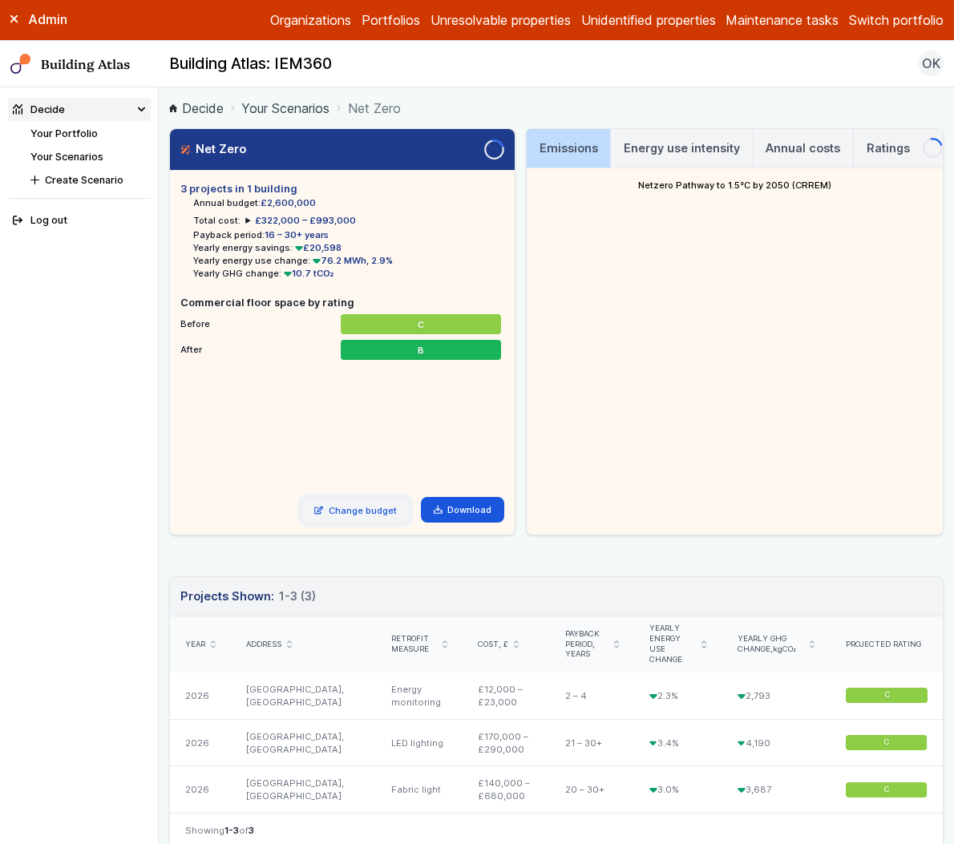
click at [371, 512] on link "Change budget" at bounding box center [356, 510] width 110 height 27
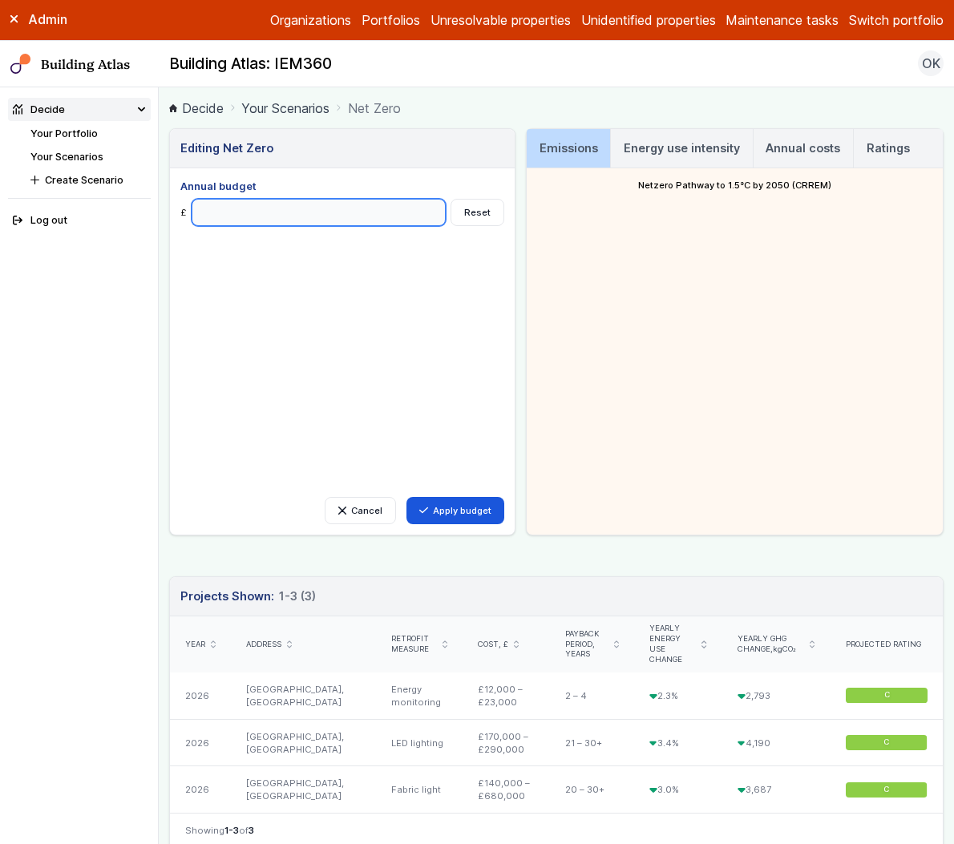
click at [273, 216] on input "Annual budget" at bounding box center [319, 212] width 254 height 27
type input "*******"
click at [472, 528] on div "Cancel Apply budget Annual budget £ ******* Reset" at bounding box center [342, 351] width 345 height 366
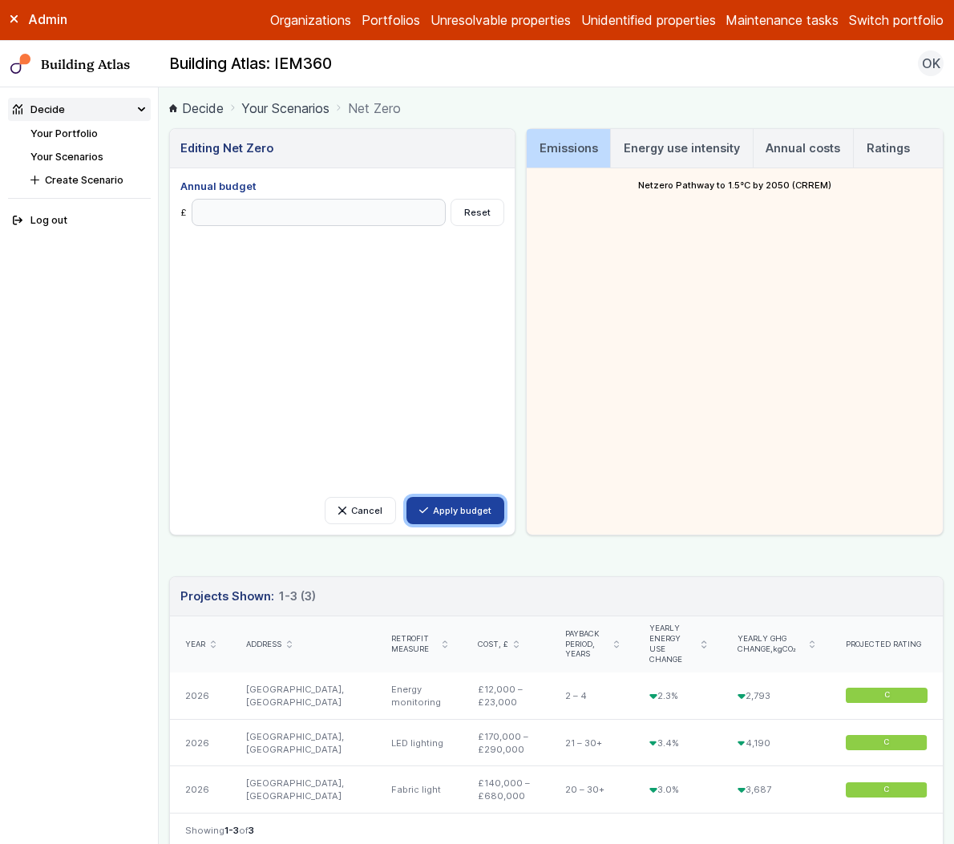
click at [467, 512] on button "Apply budget" at bounding box center [455, 510] width 99 height 27
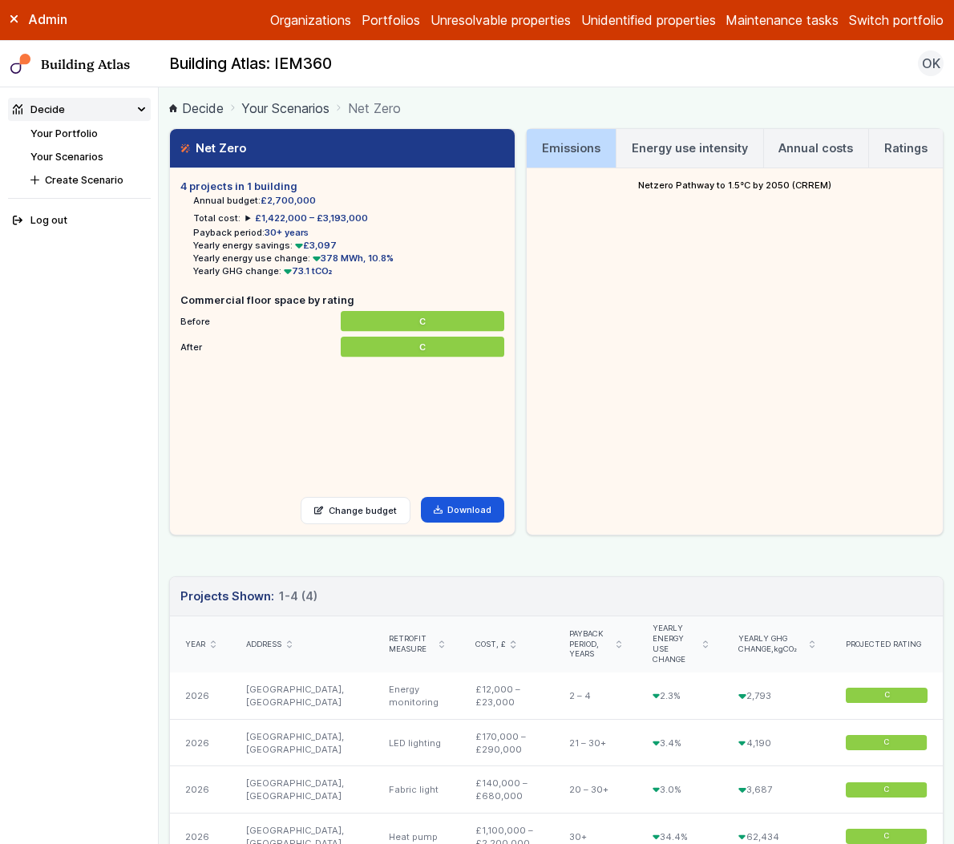
click at [712, 153] on h3 "Energy use intensity" at bounding box center [690, 149] width 116 height 18
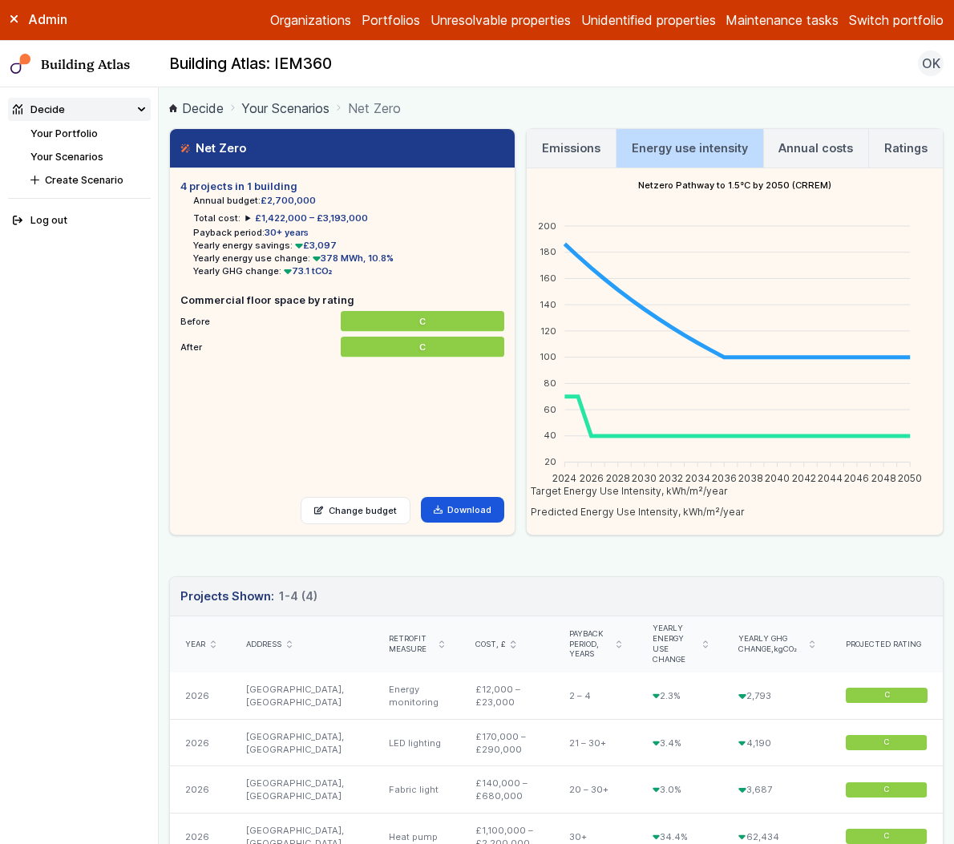
click at [580, 148] on h3 "Emissions" at bounding box center [571, 149] width 59 height 18
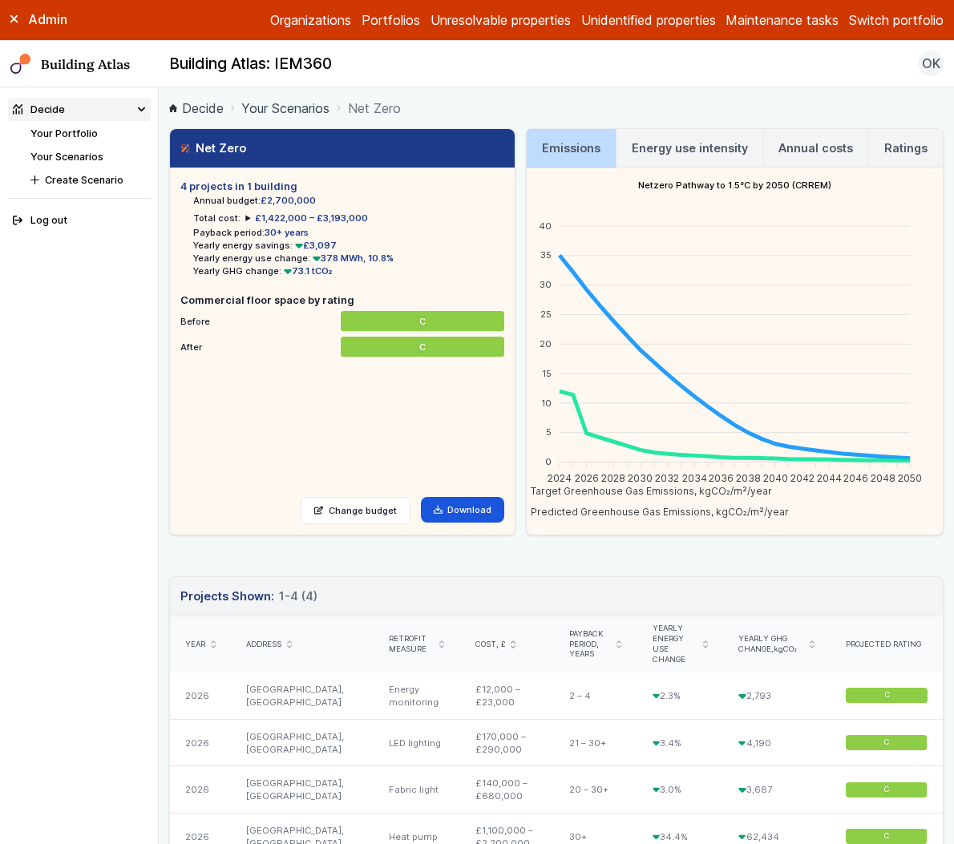
click at [712, 150] on h3 "Energy use intensity" at bounding box center [690, 149] width 116 height 18
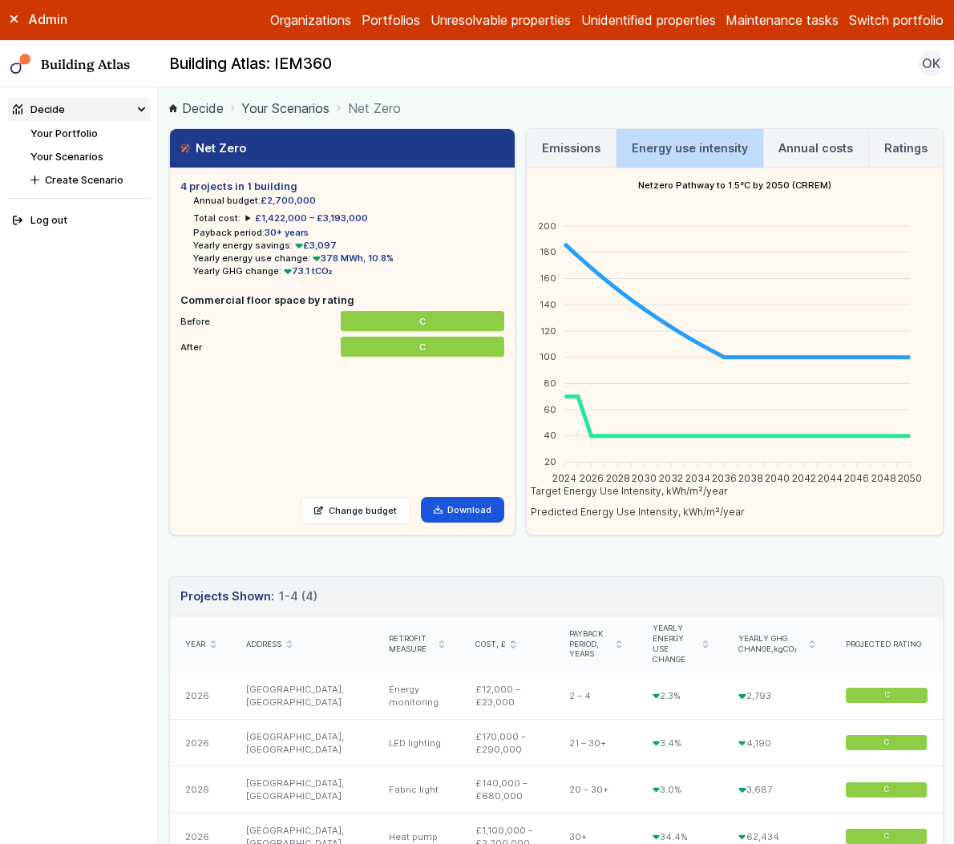
click at [819, 148] on h3 "Annual costs" at bounding box center [815, 149] width 75 height 18
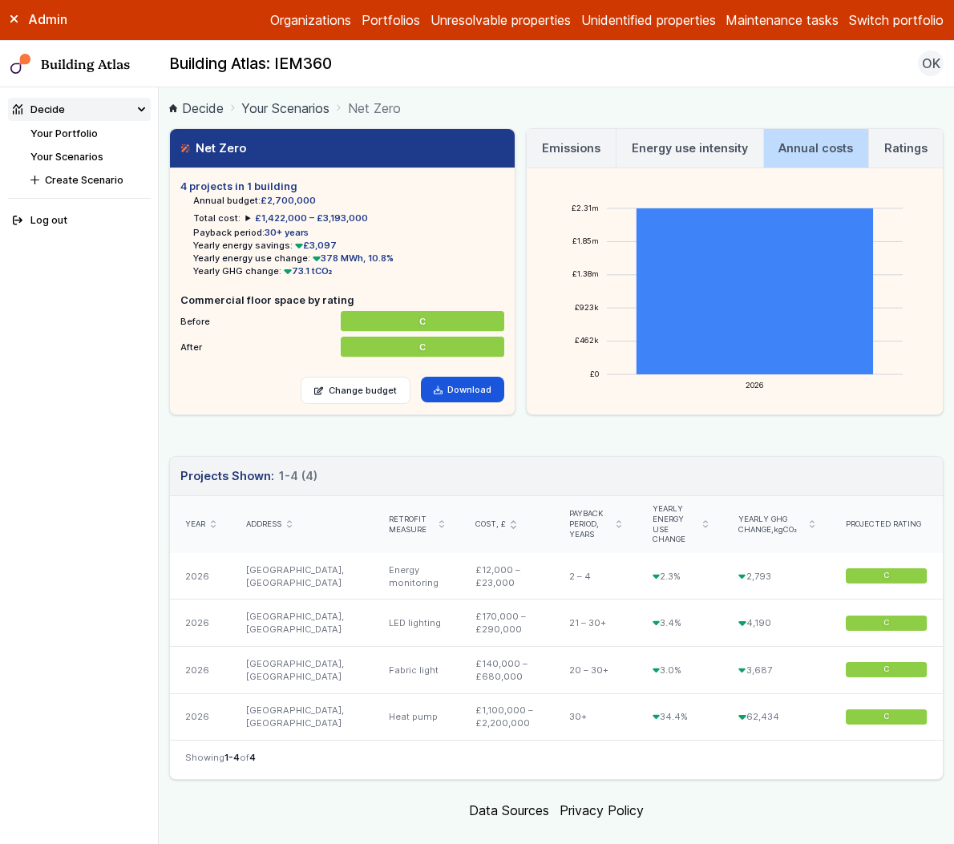
click at [690, 152] on h3 "Energy use intensity" at bounding box center [690, 149] width 116 height 18
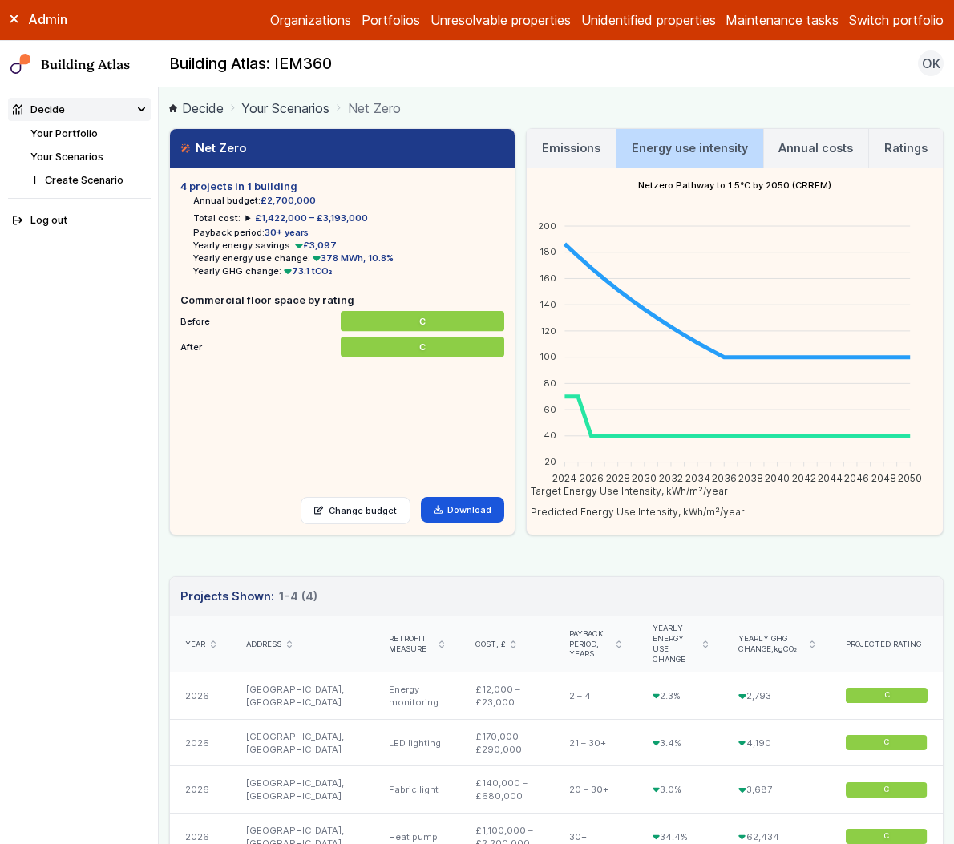
click at [871, 148] on link "Ratings" at bounding box center [906, 148] width 74 height 38
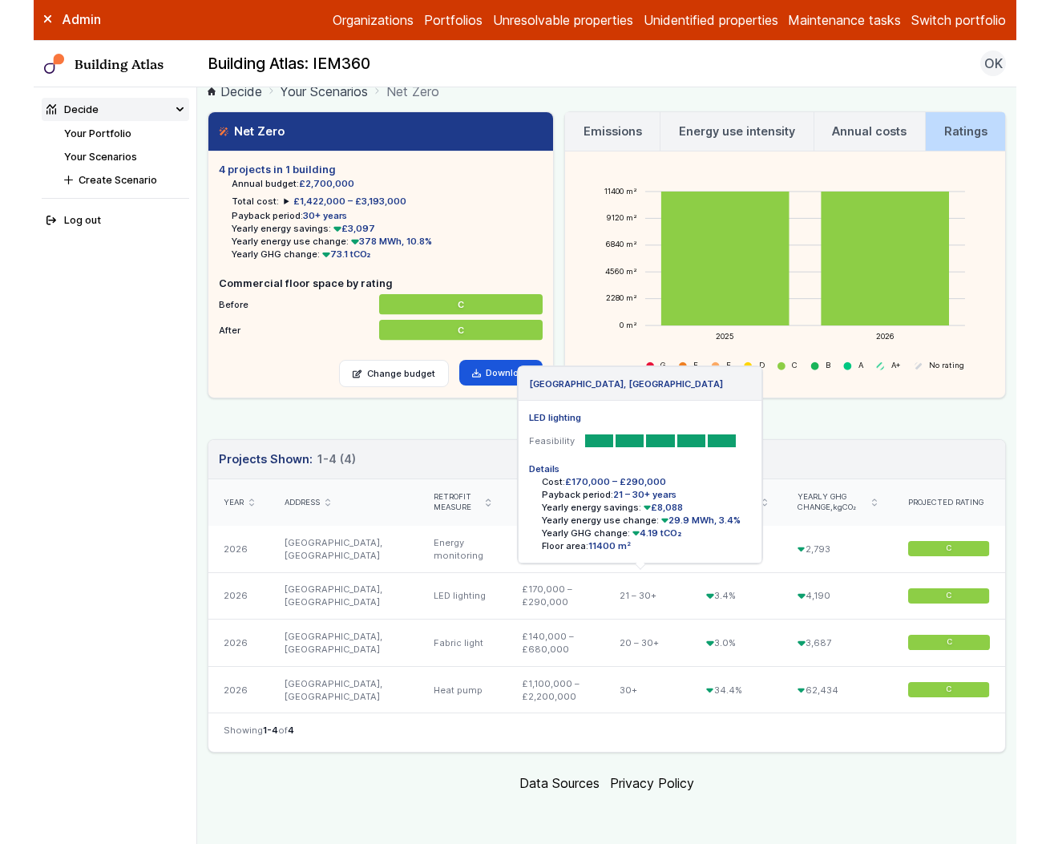
scroll to position [6, 0]
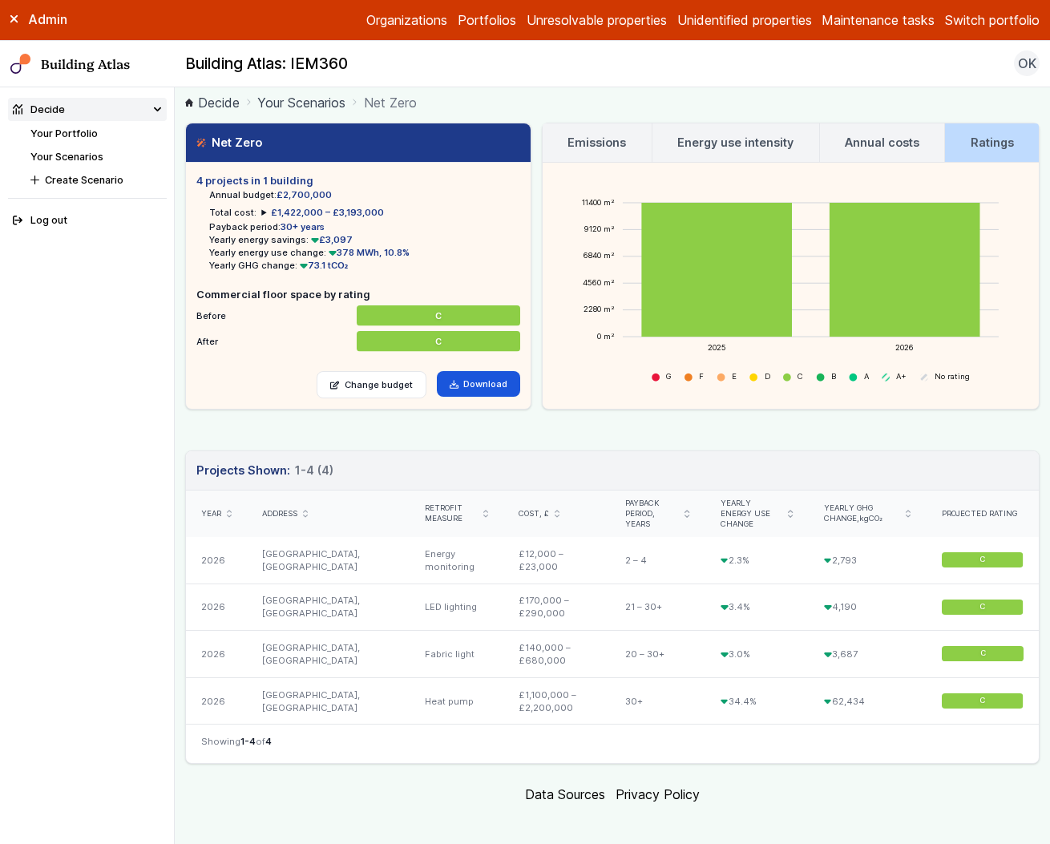
click at [807, 753] on main "Decide Your Scenarios Net Zero Net Zero 4 projects in 1 building Annual budget:…" at bounding box center [612, 465] width 875 height 757
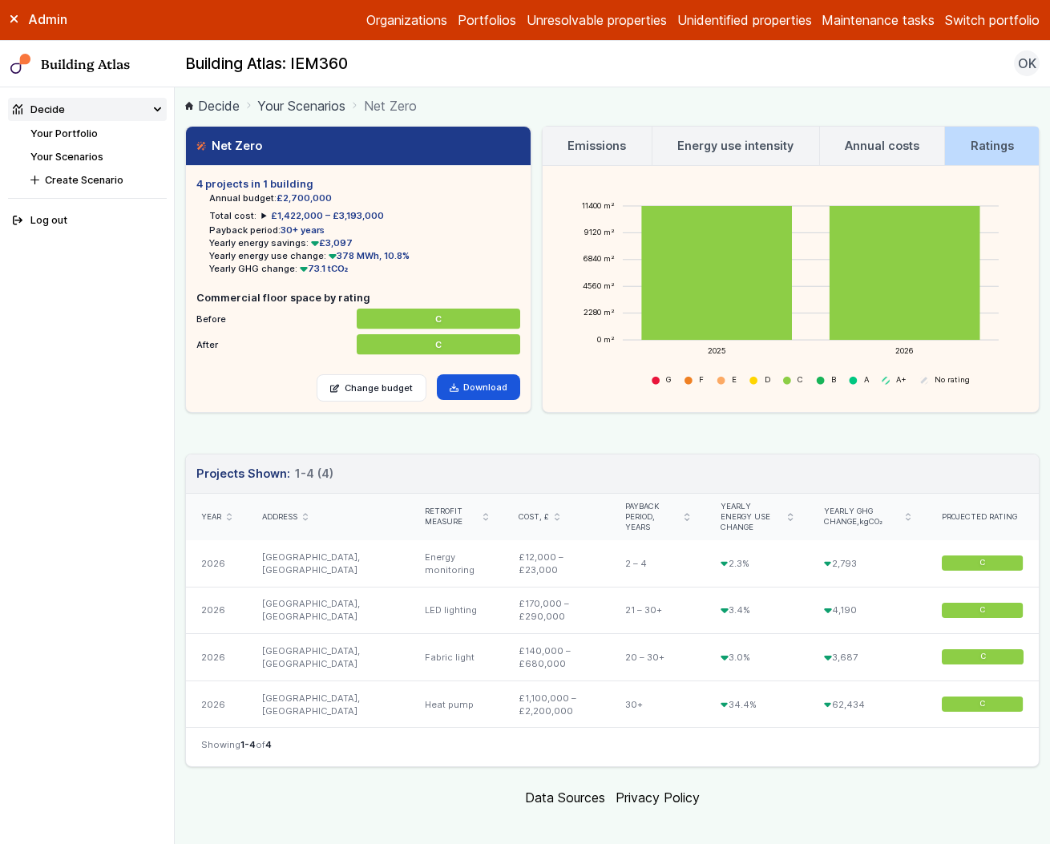
scroll to position [0, 0]
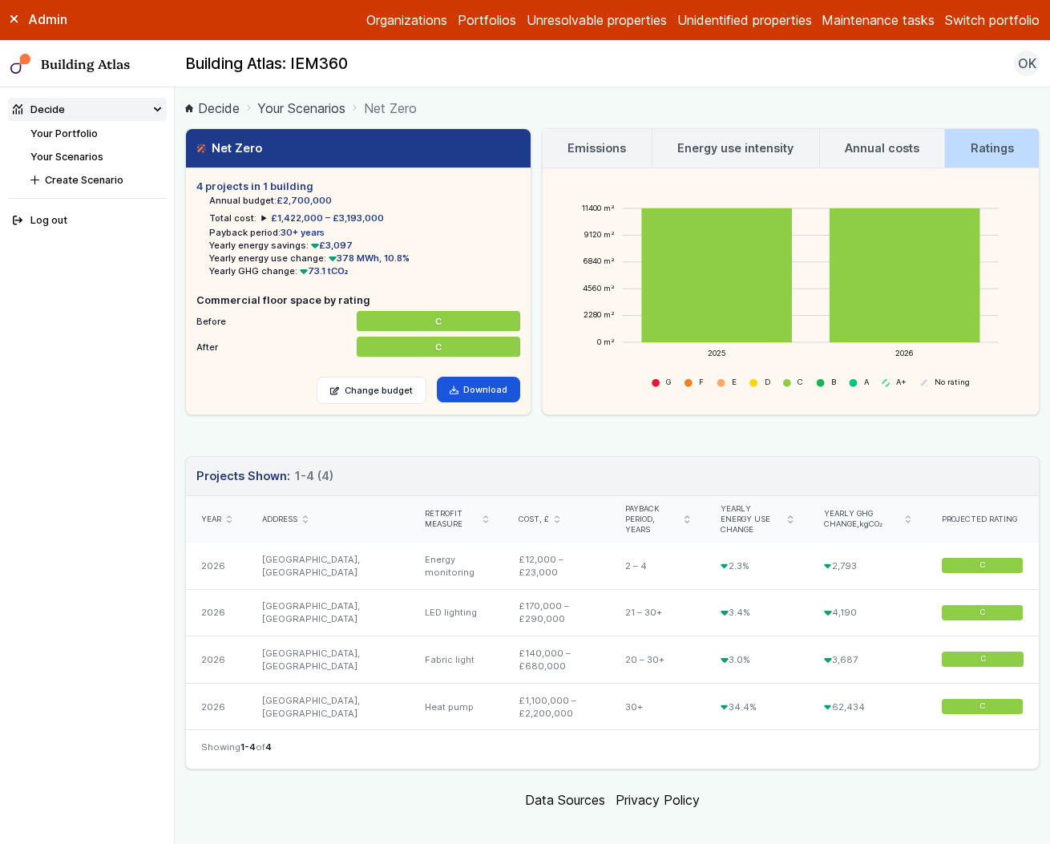
click at [80, 156] on link "Your Scenarios" at bounding box center [66, 157] width 73 height 12
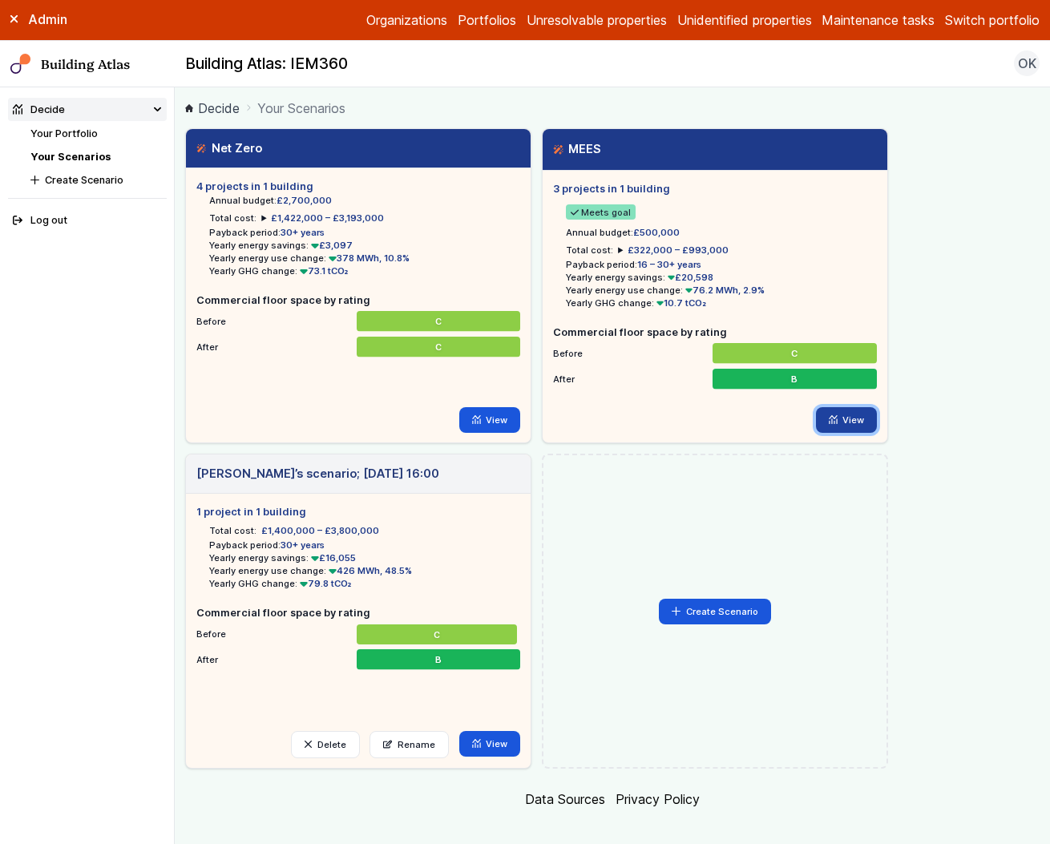
click at [847, 421] on link "View" at bounding box center [847, 420] width 62 height 26
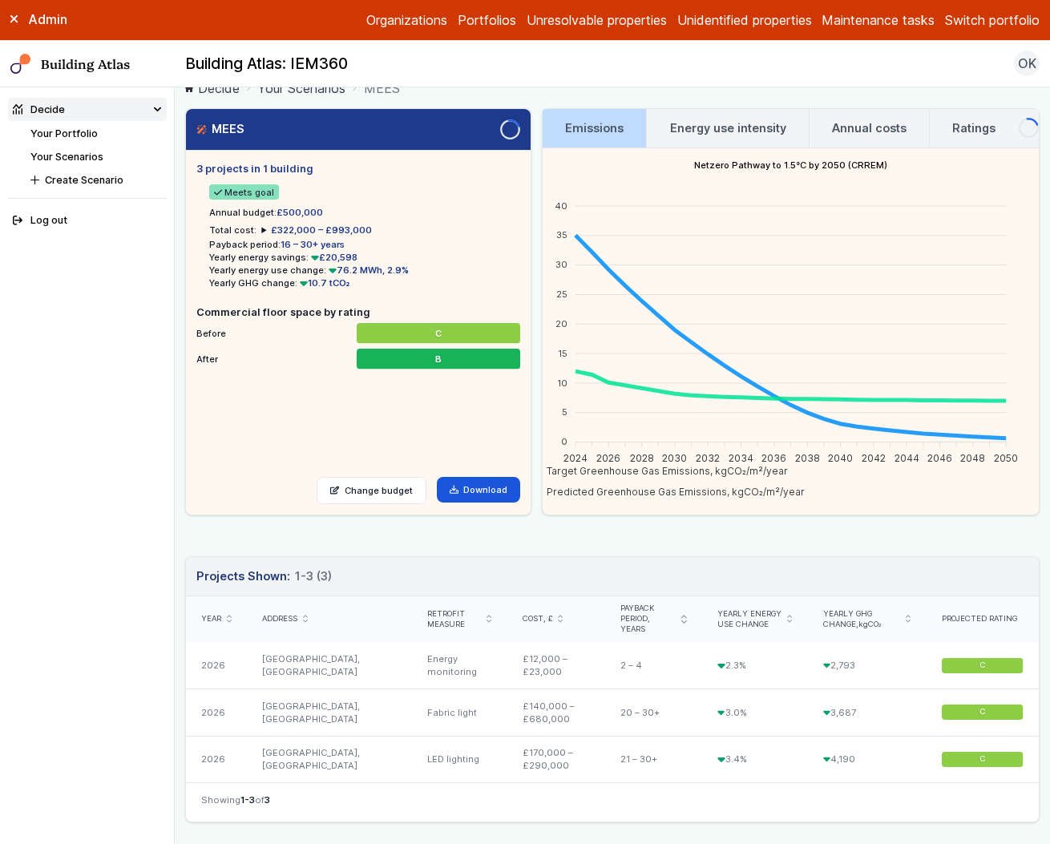
scroll to position [79, 0]
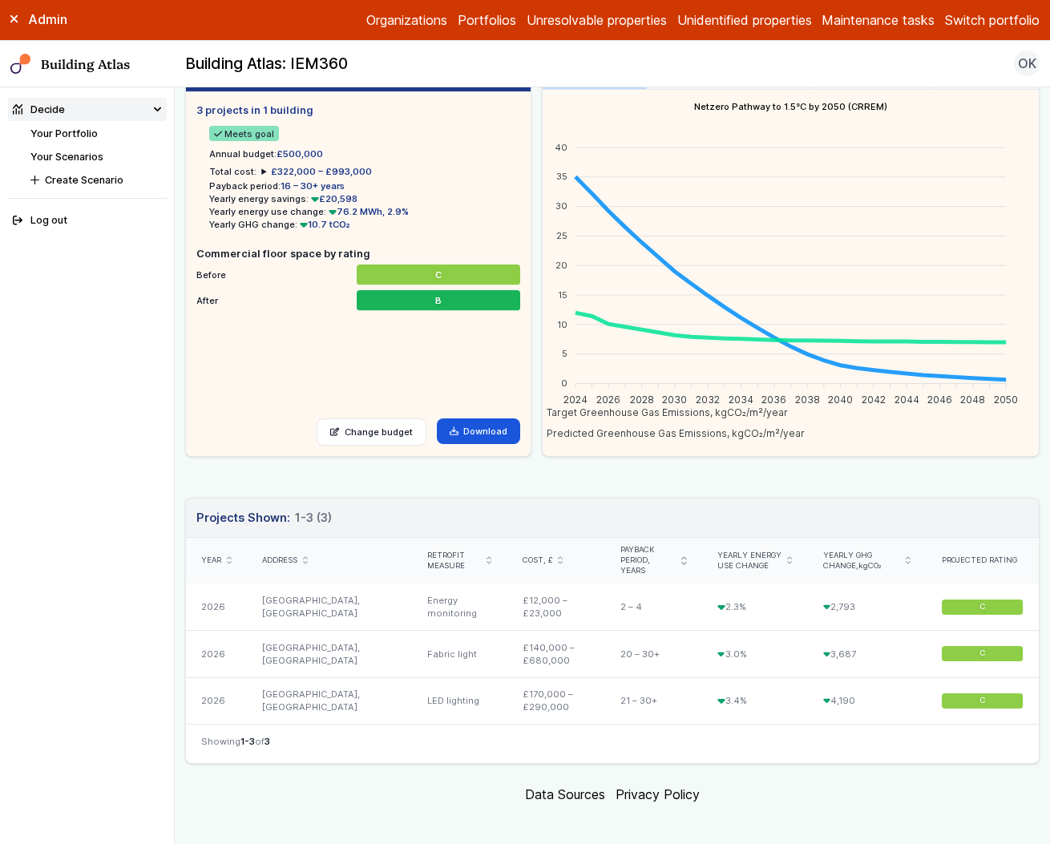
click at [86, 156] on link "Your Scenarios" at bounding box center [66, 157] width 73 height 12
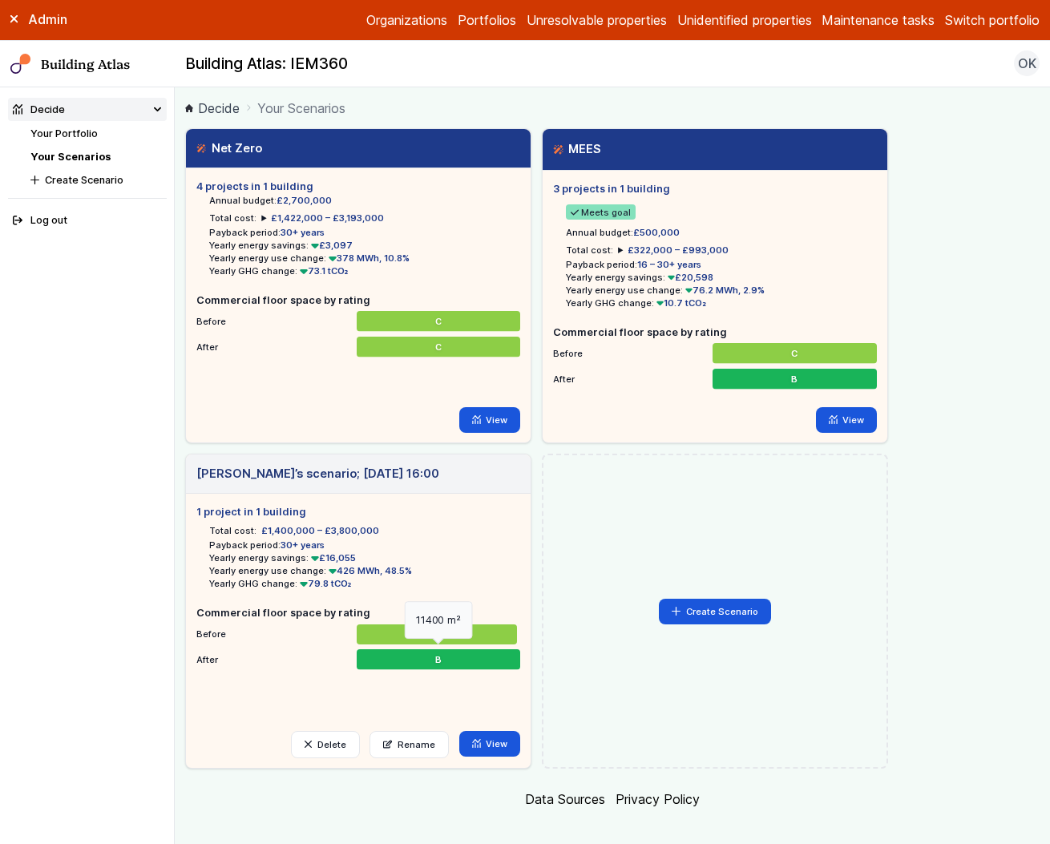
click at [427, 652] on div "B" at bounding box center [439, 659] width 164 height 21
click at [79, 132] on link "Your Portfolio" at bounding box center [63, 133] width 67 height 12
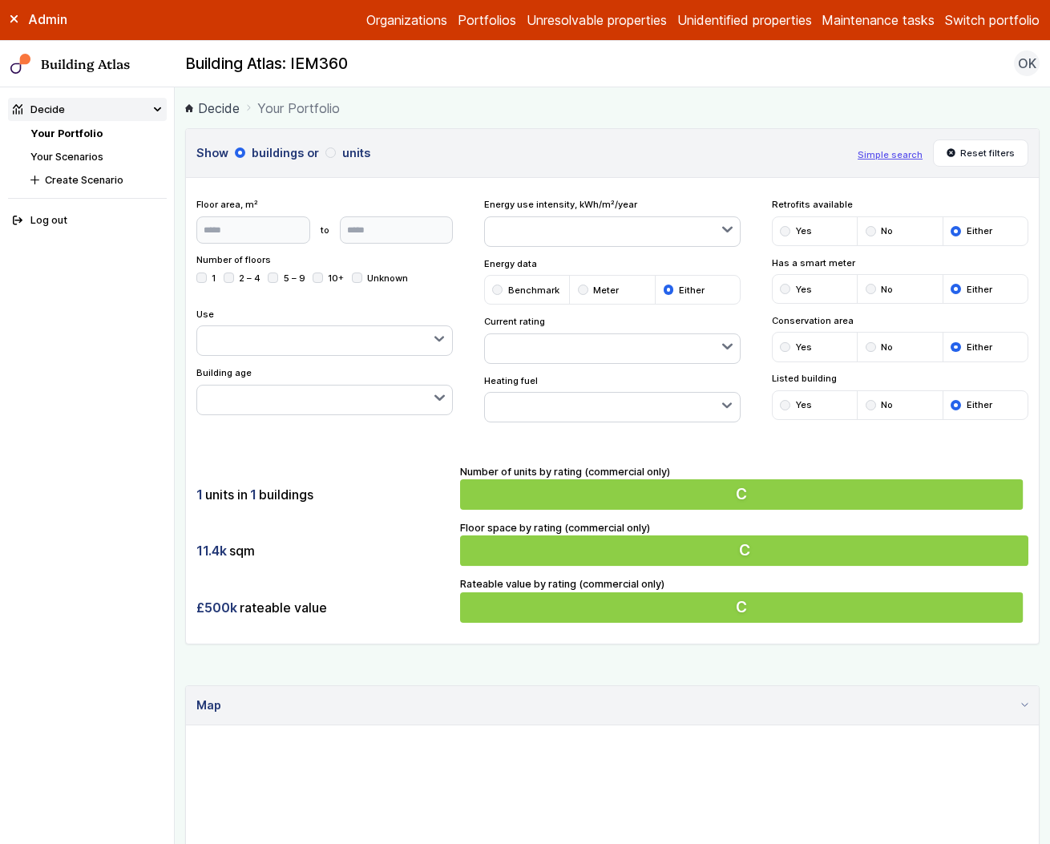
scroll to position [459, 0]
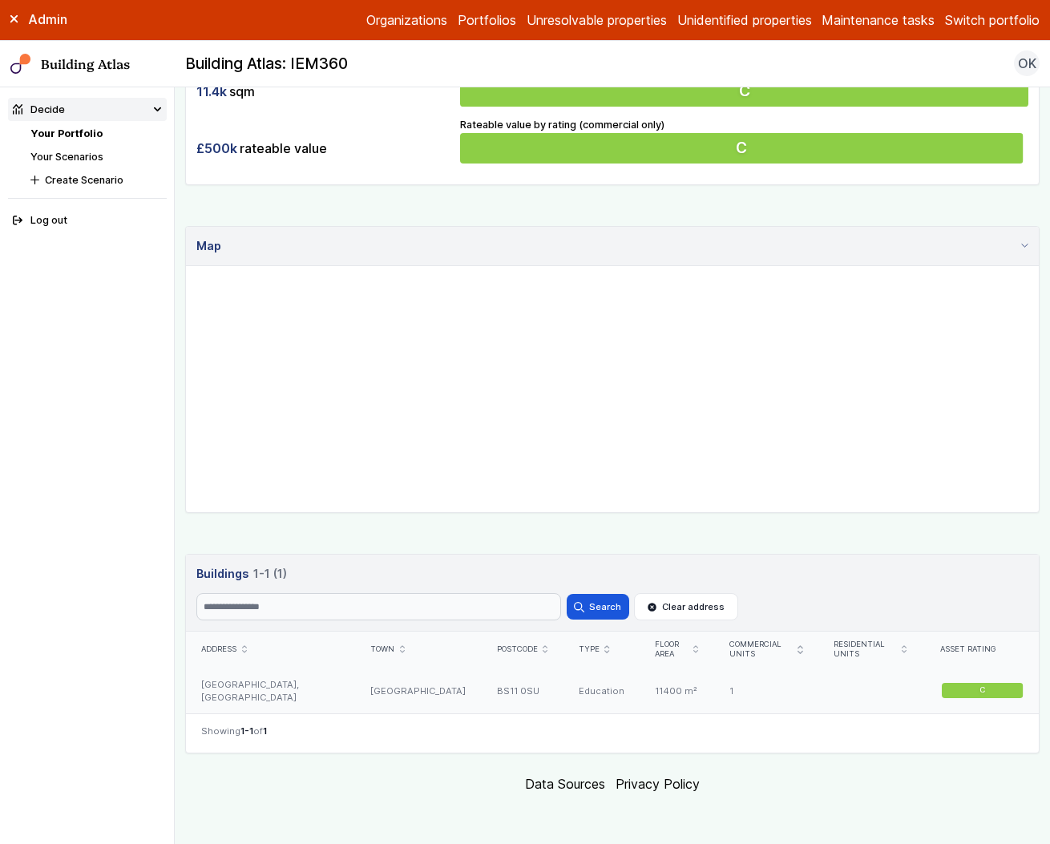
click at [435, 675] on div "[GEOGRAPHIC_DATA]" at bounding box center [418, 691] width 126 height 47
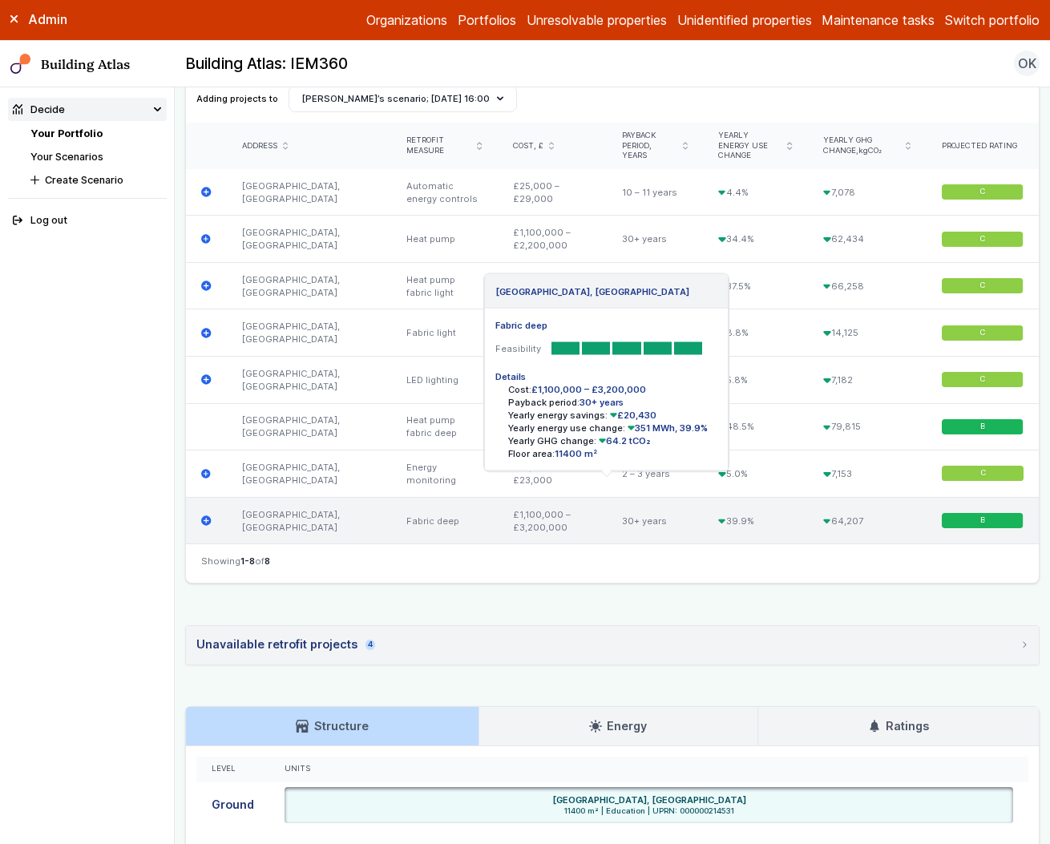
scroll to position [523, 0]
